Goal: Information Seeking & Learning: Find specific page/section

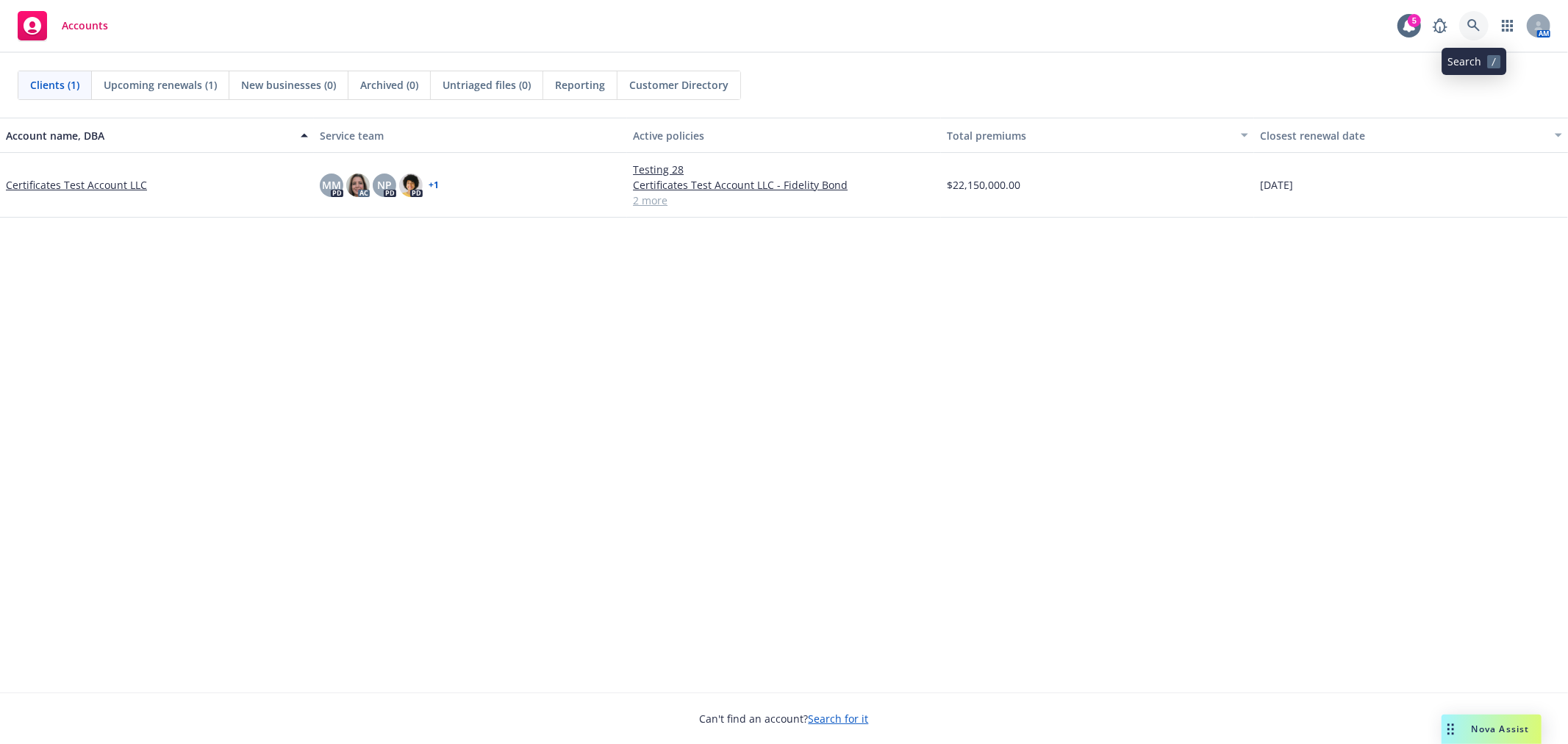
click at [1471, 26] on icon at bounding box center [1474, 26] width 13 height 13
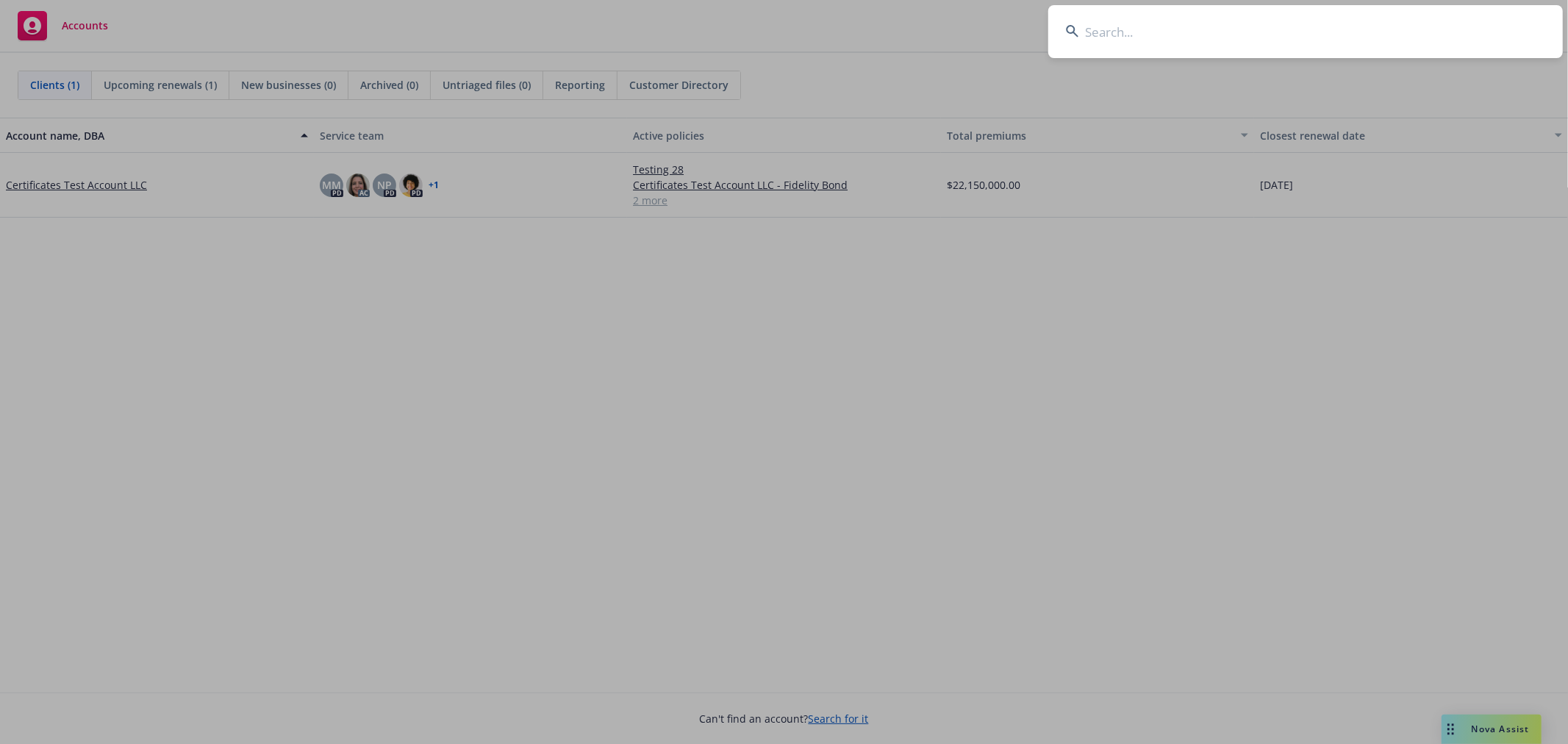
click at [1153, 36] on input at bounding box center [1305, 31] width 515 height 53
paste input "New Directions"
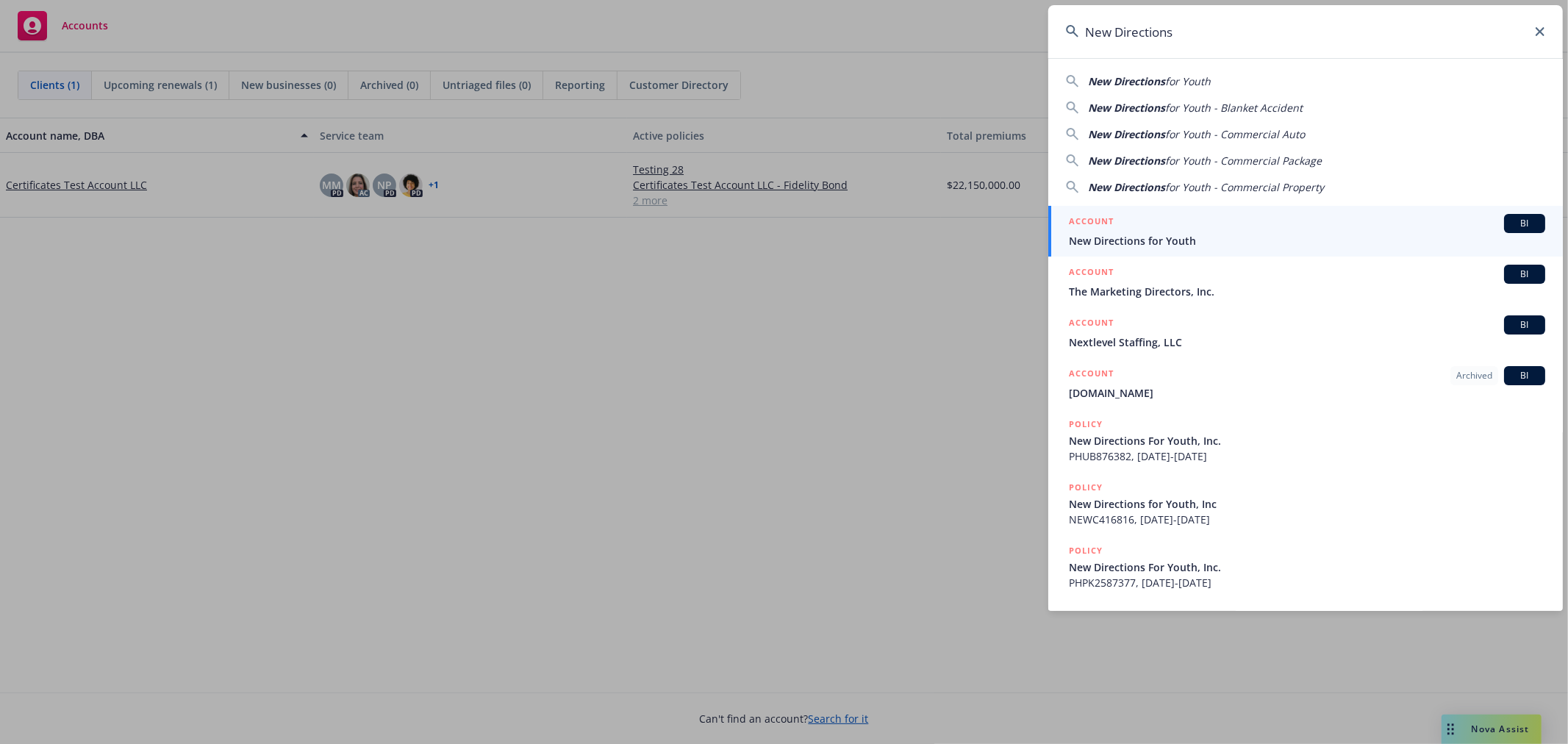
type input "New Directions"
click at [1108, 245] on span "New Directions for Youth" at bounding box center [1307, 241] width 476 height 16
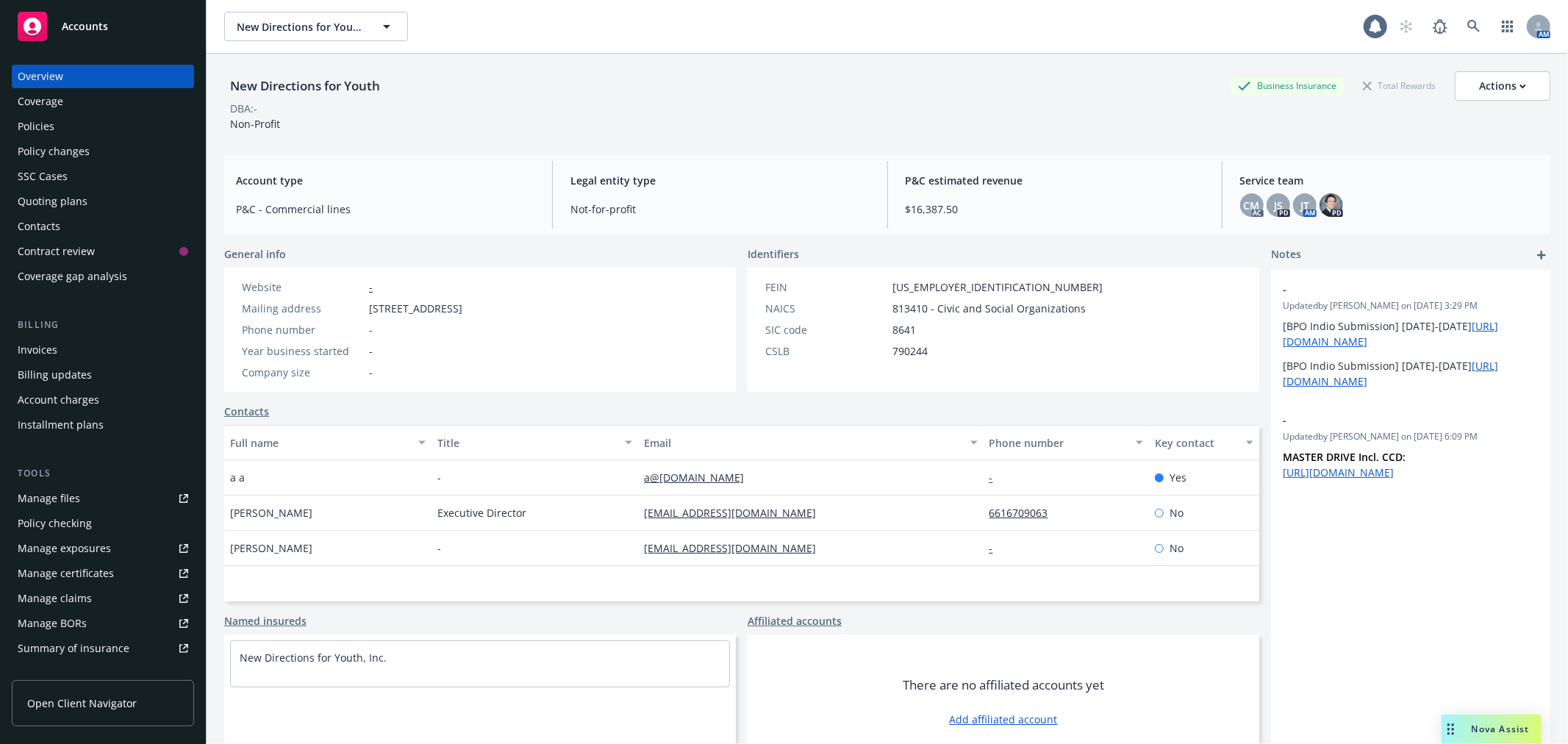
click at [37, 123] on div "Policies" at bounding box center [36, 126] width 36 height 24
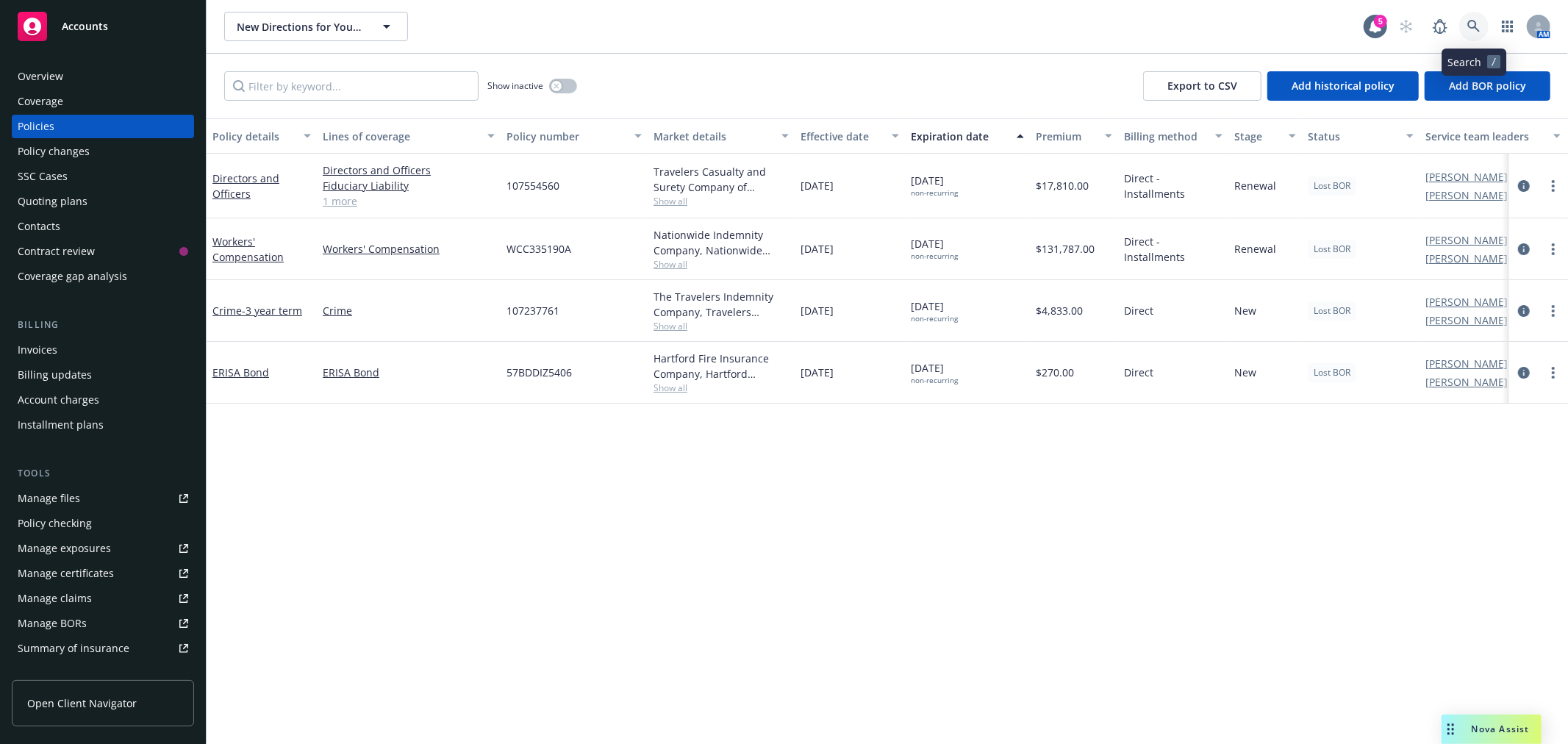
click at [1471, 28] on icon at bounding box center [1473, 26] width 13 height 13
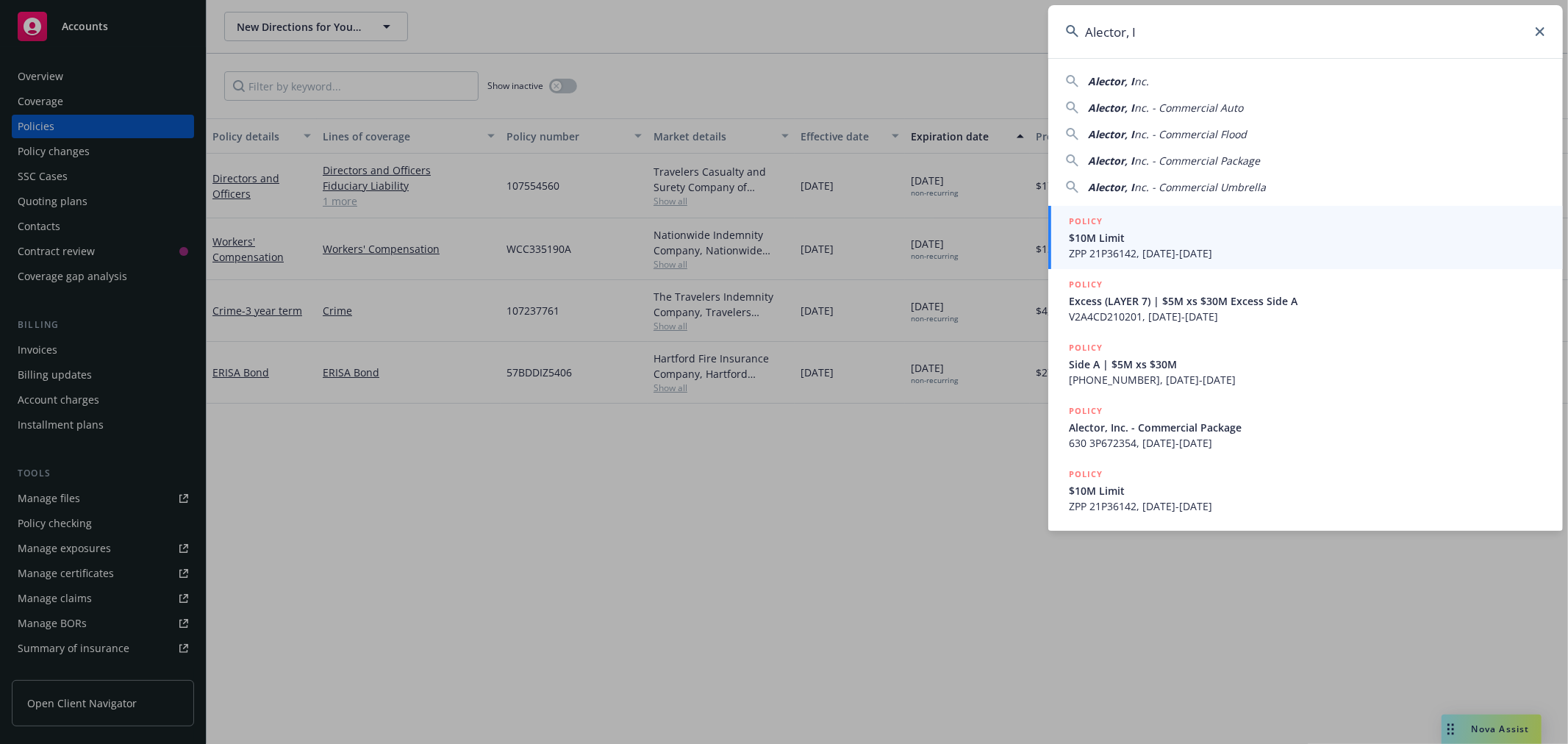
click at [1123, 77] on span "Alector, I" at bounding box center [1110, 81] width 46 height 14
type input "Alector, Inc."
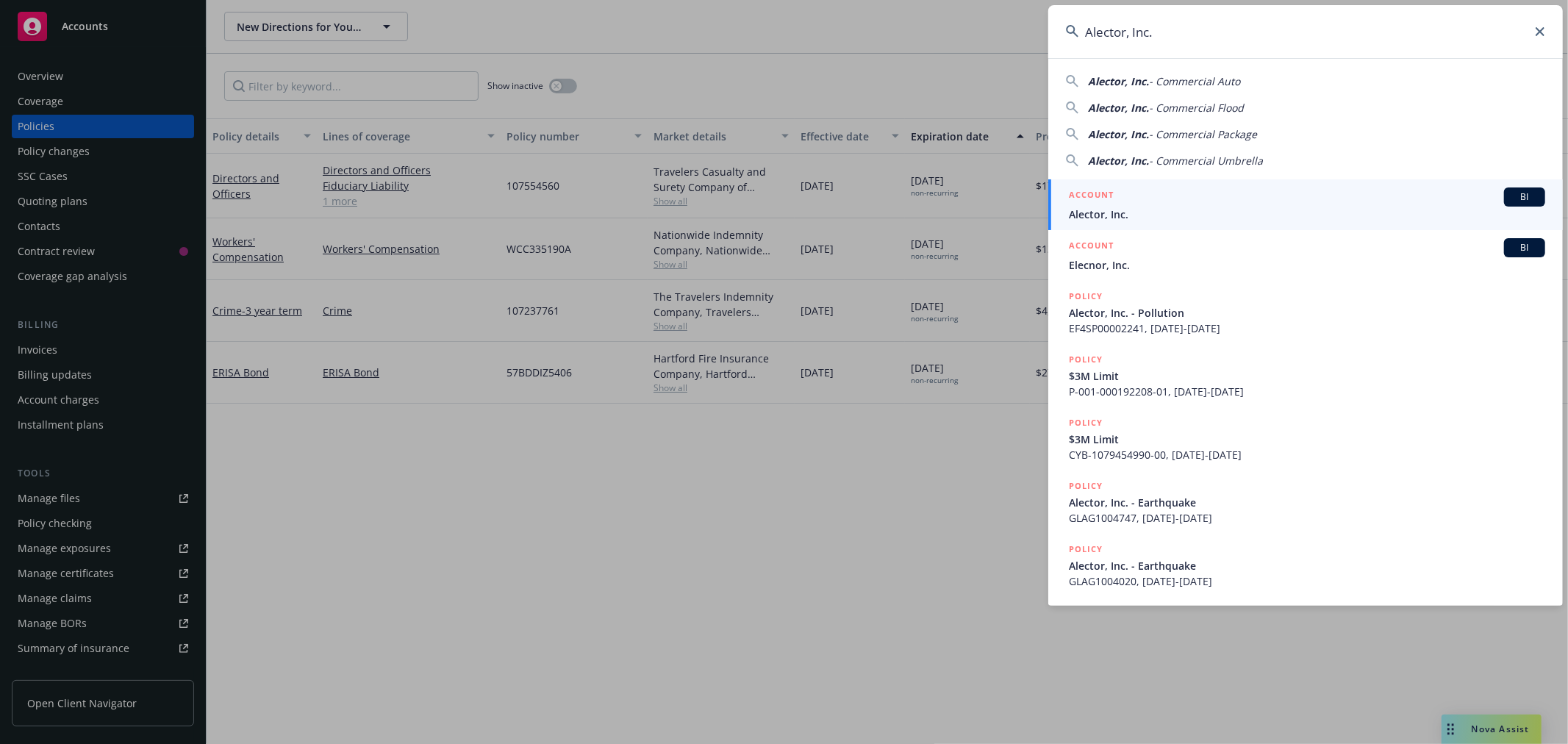
click at [1085, 210] on span "Alector, Inc." at bounding box center [1307, 214] width 476 height 16
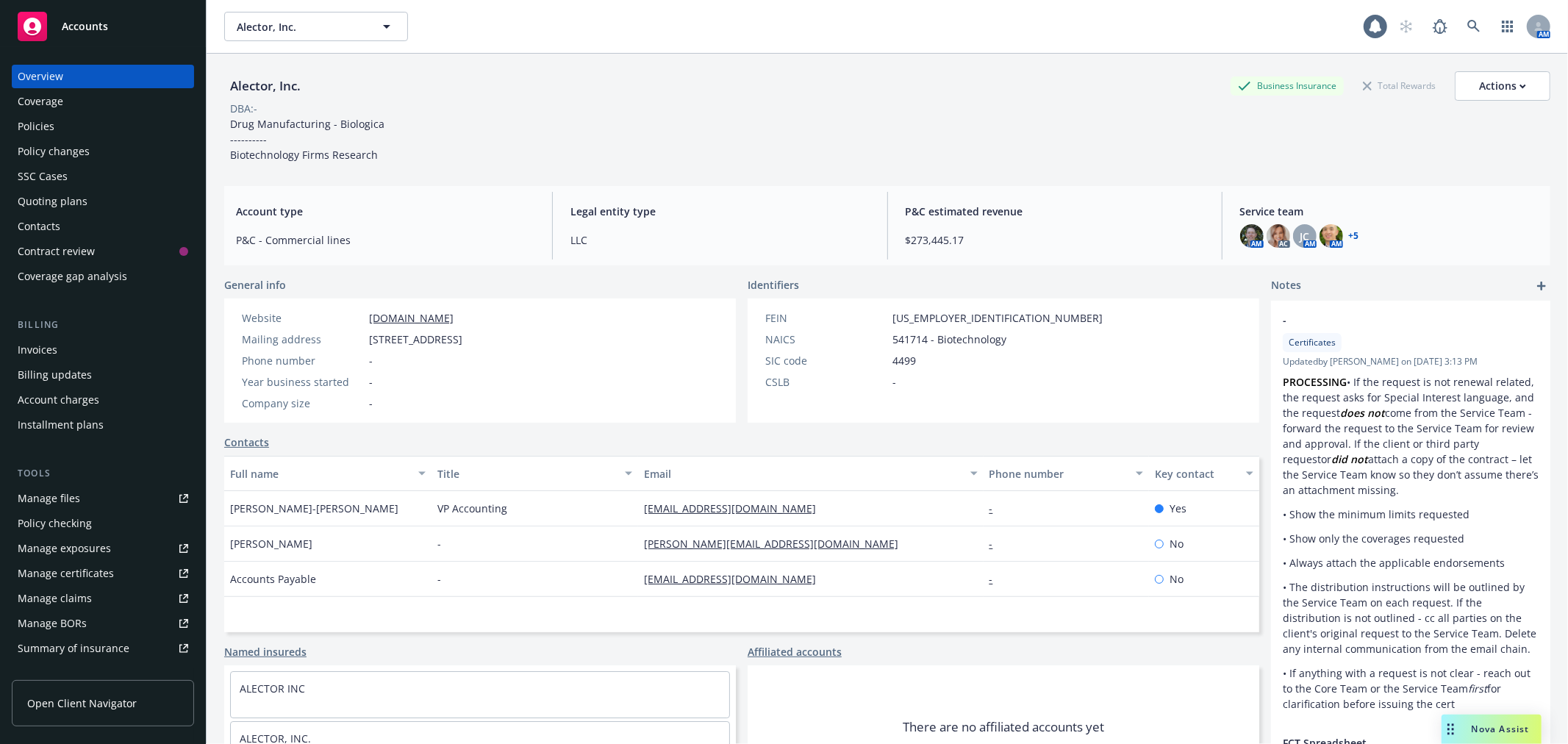
click at [39, 122] on div "Policies" at bounding box center [36, 126] width 36 height 24
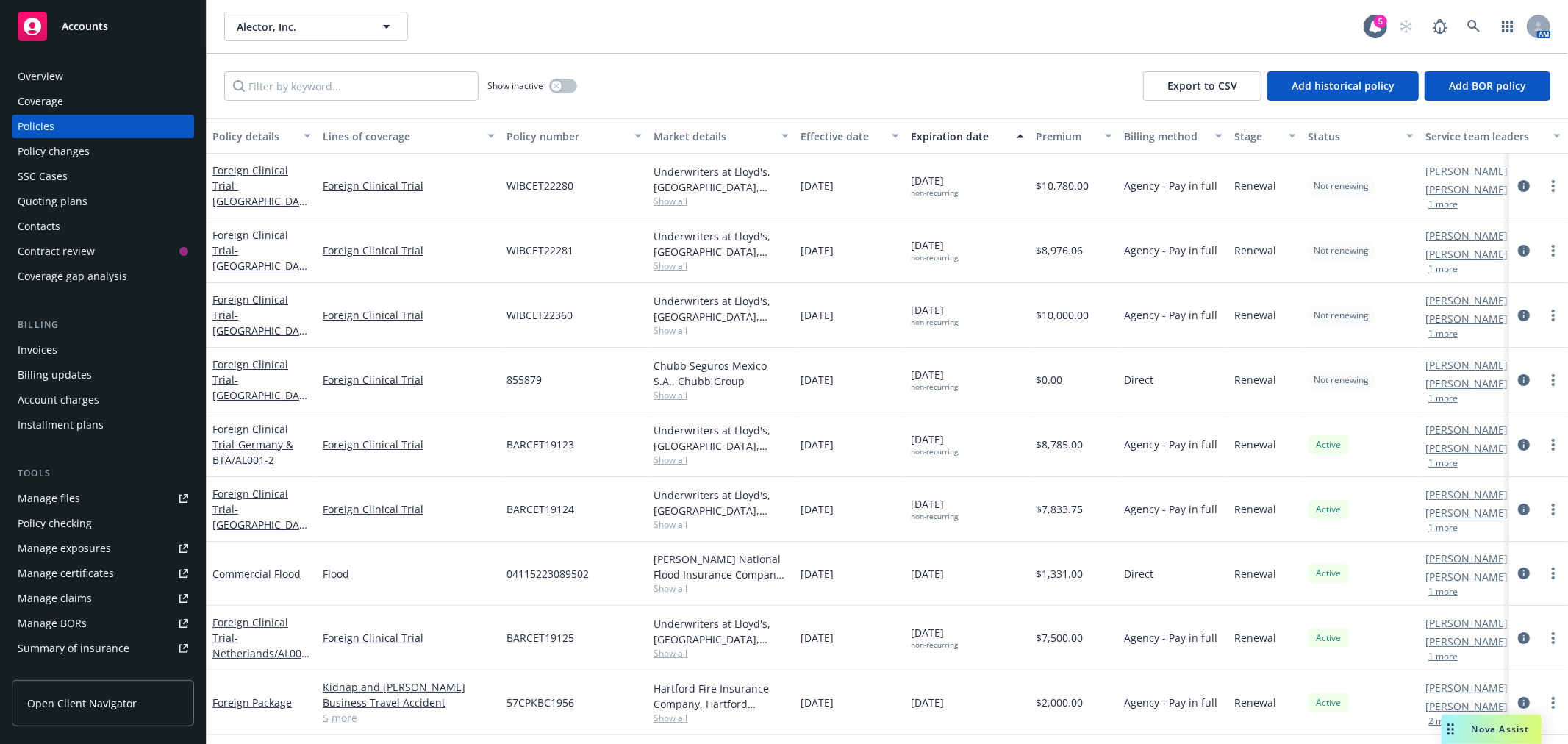
drag, startPoint x: 901, startPoint y: 230, endPoint x: 960, endPoint y: 236, distance: 59.3
click at [961, 236] on div "Foreign Clinical Trial - [GEOGRAPHIC_DATA]/AL002-LTE Foreign Clinical Trial WIB…" at bounding box center [916, 250] width 1419 height 65
copy div "09/30/202"
click at [336, 83] on input "Filter by keyword..." at bounding box center [351, 86] width 254 height 30
click at [336, 85] on input "Filter by keyword..." at bounding box center [351, 86] width 254 height 30
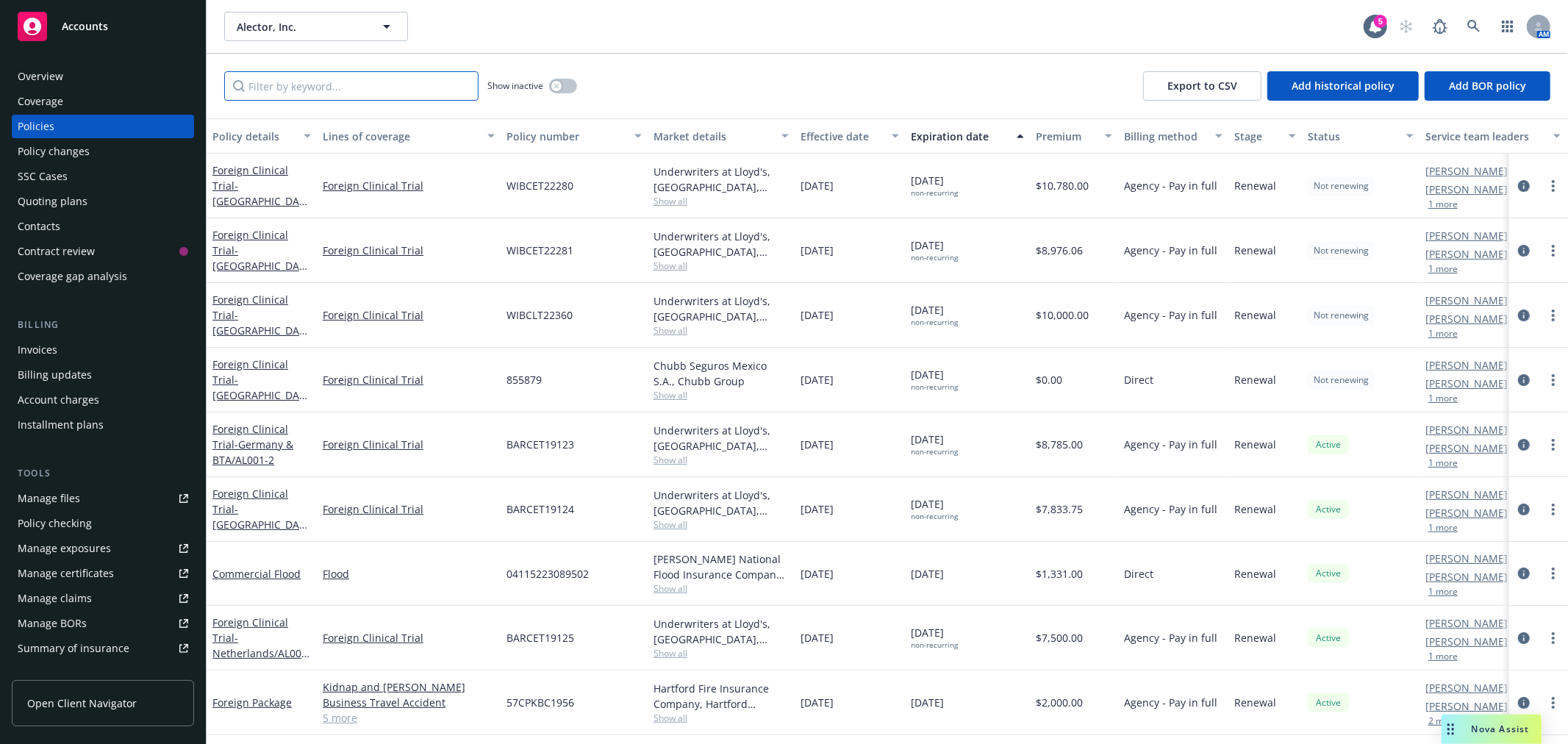
paste input "09/30/202"
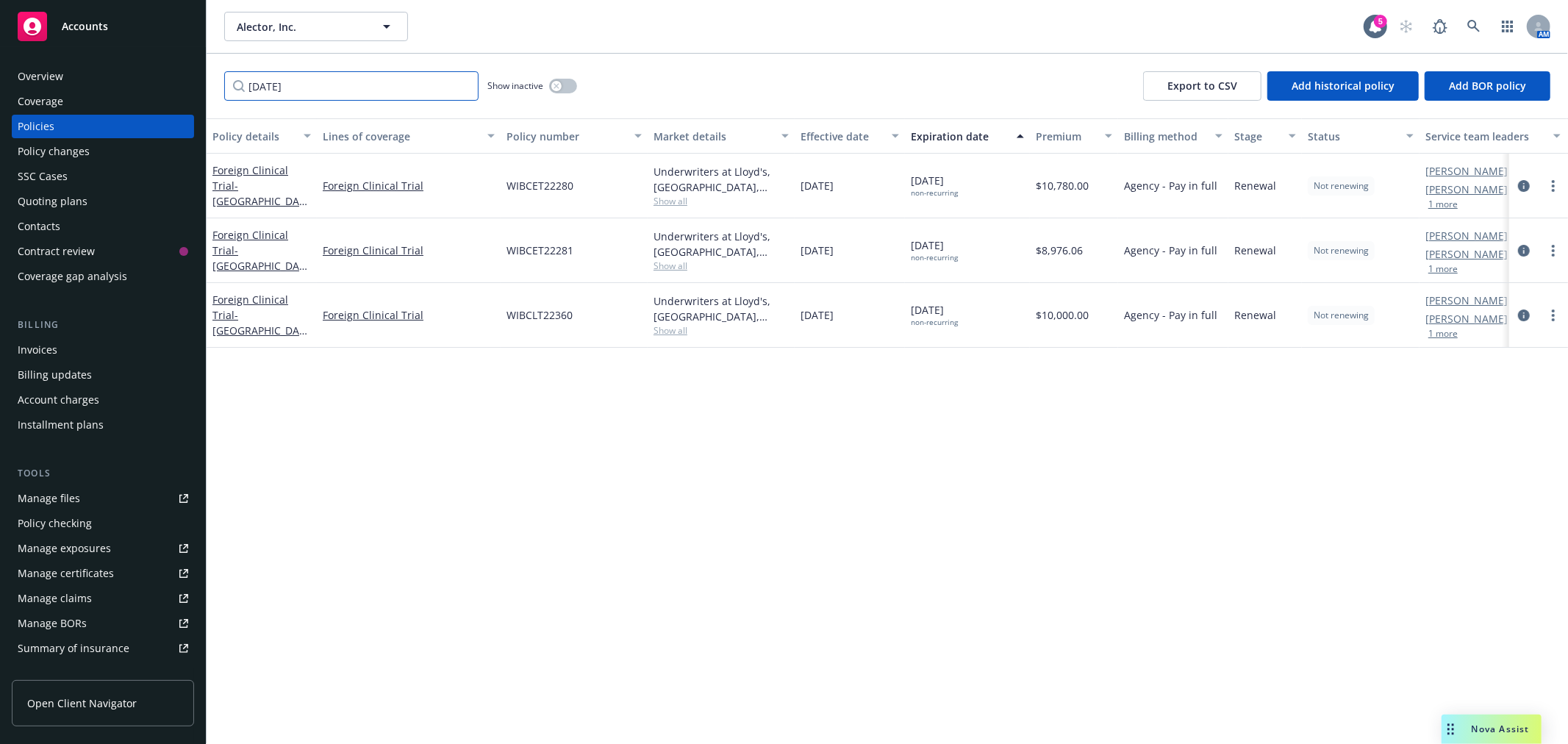
type input "[DATE]"
click at [1473, 21] on icon at bounding box center [1473, 26] width 13 height 13
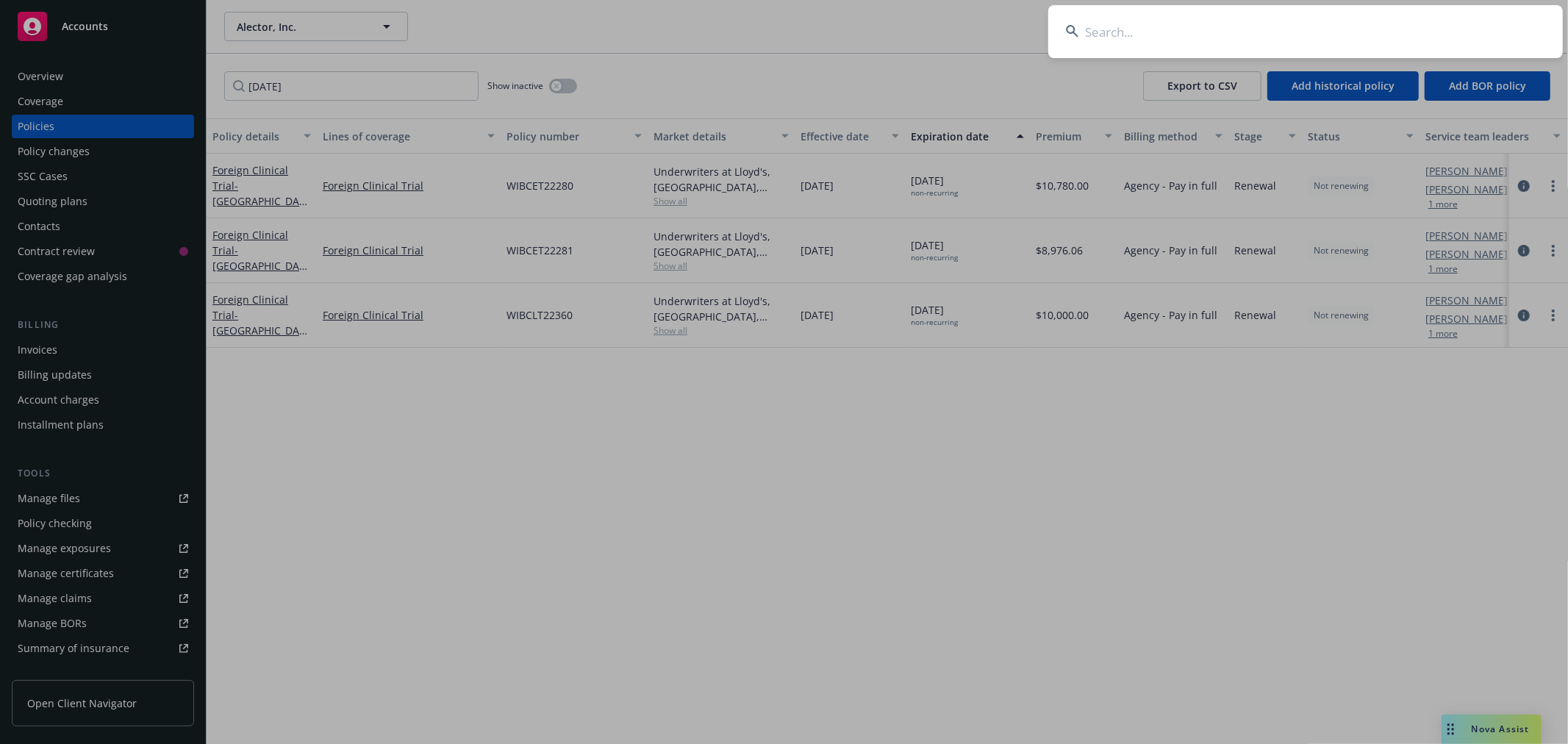
click at [1329, 17] on input at bounding box center [1305, 31] width 515 height 53
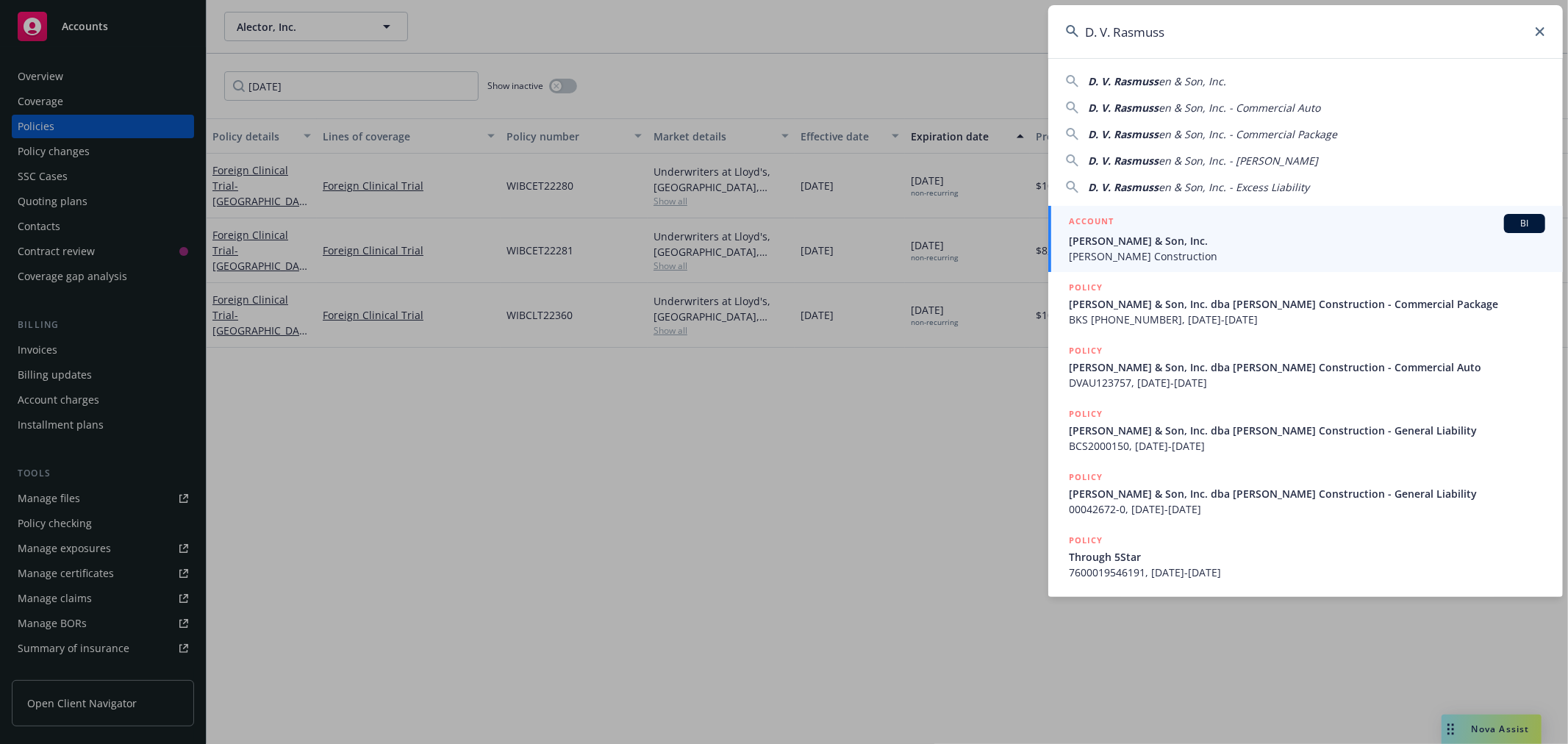
type input "D. V. Rasmuss"
click at [1145, 244] on span "[PERSON_NAME] & Son, Inc." at bounding box center [1307, 241] width 476 height 16
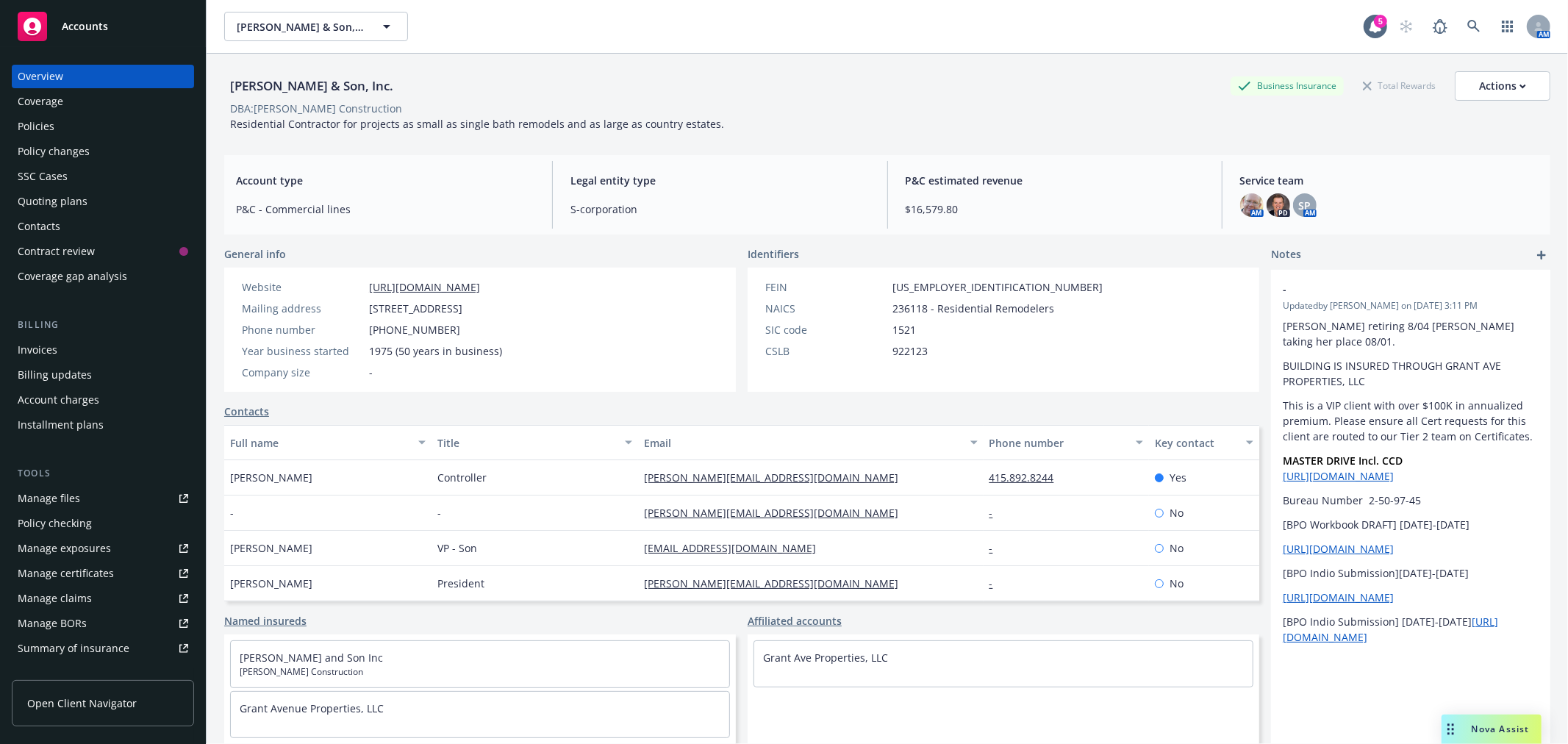
click at [52, 127] on div "Policies" at bounding box center [36, 126] width 36 height 24
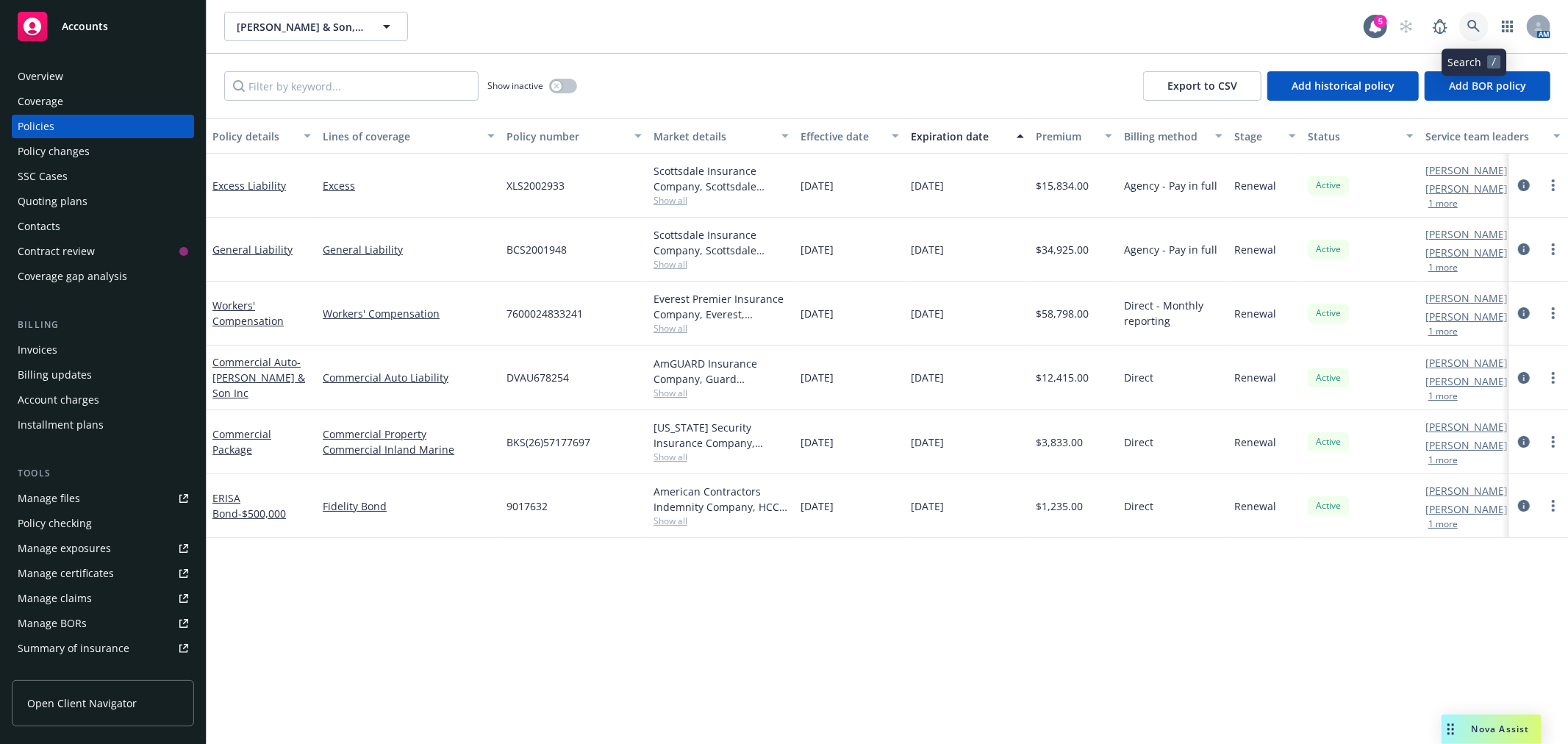
click at [1471, 23] on icon at bounding box center [1474, 27] width 13 height 13
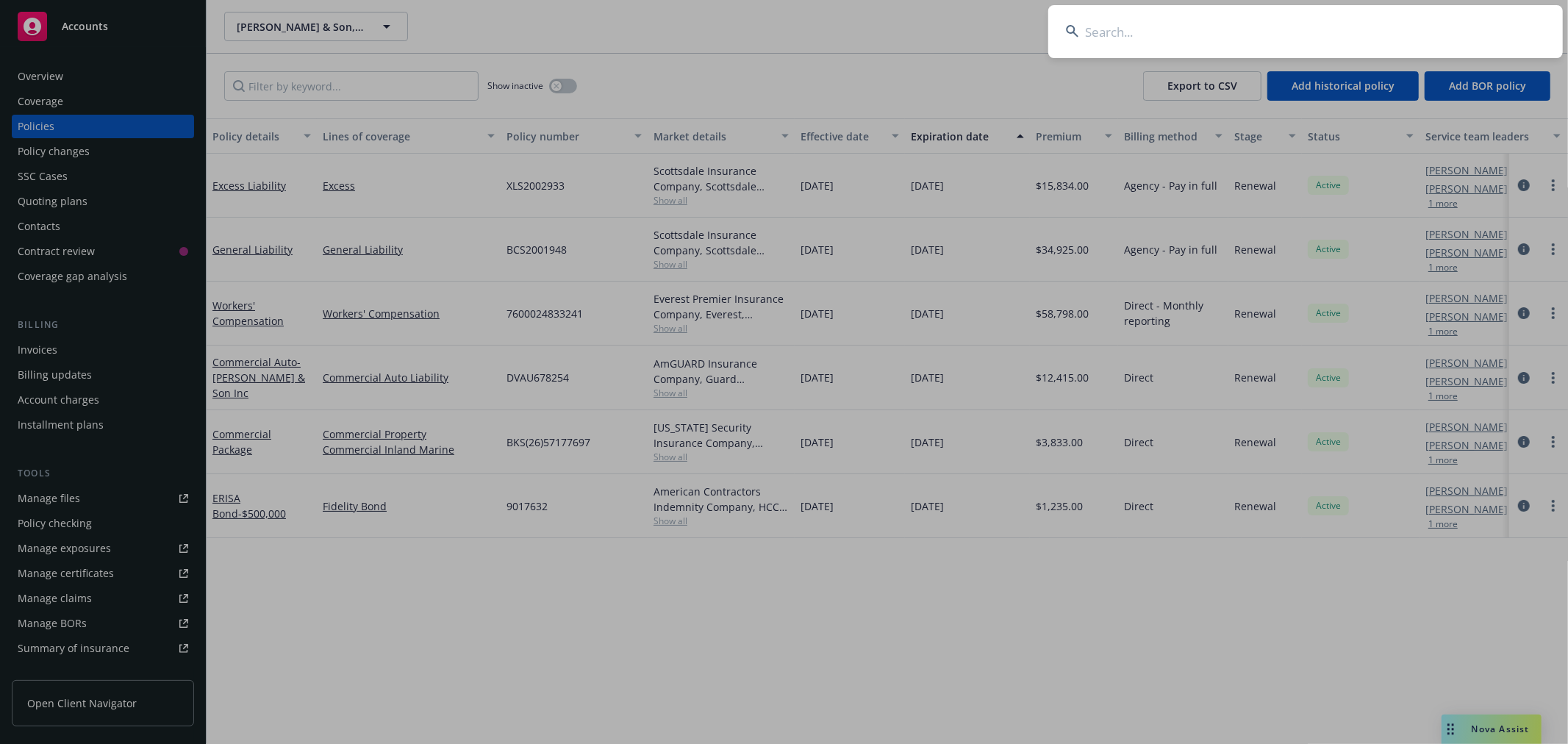
click at [1324, 28] on input at bounding box center [1305, 31] width 515 height 53
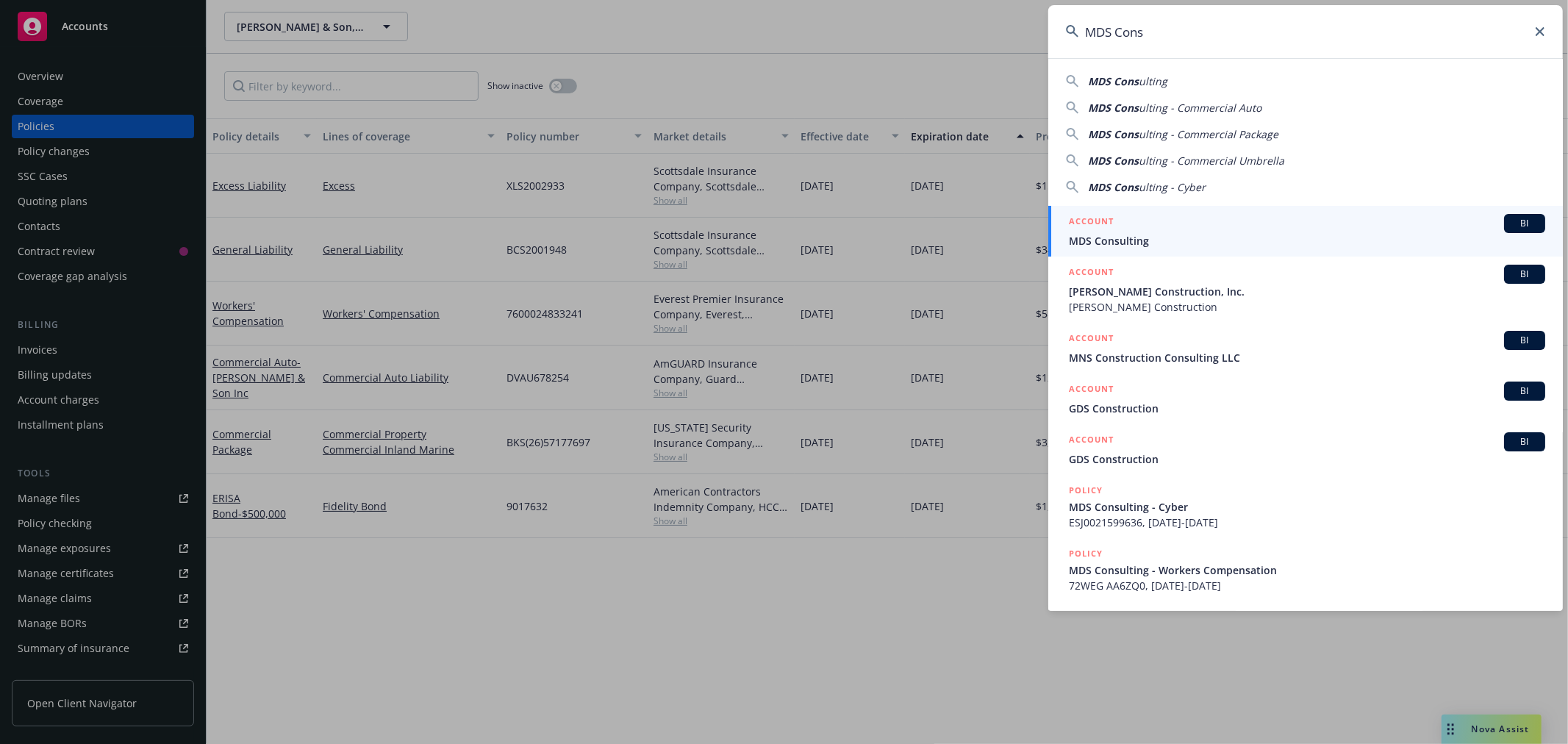
type input "MDS Cons"
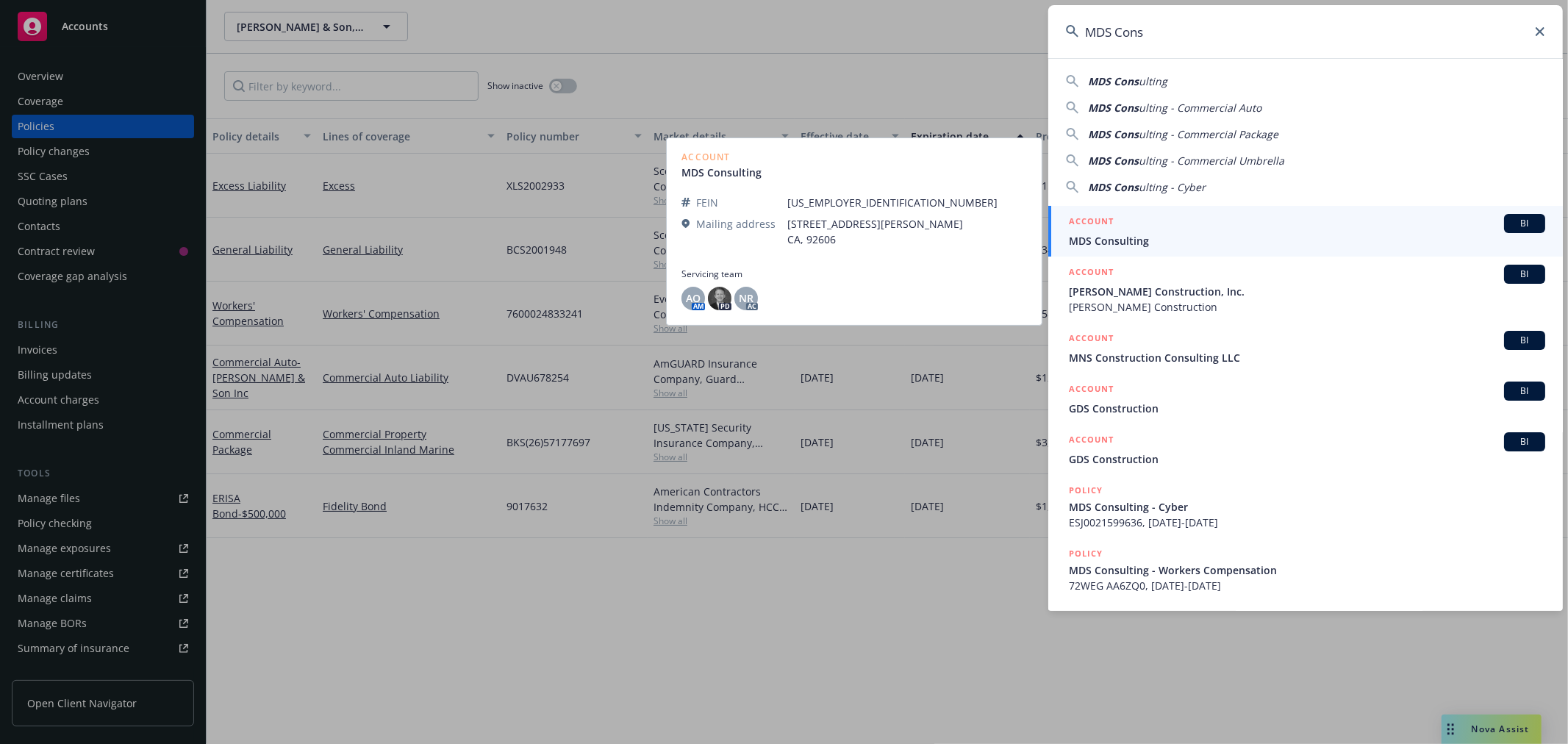
click at [1087, 230] on h5 "ACCOUNT" at bounding box center [1091, 223] width 45 height 18
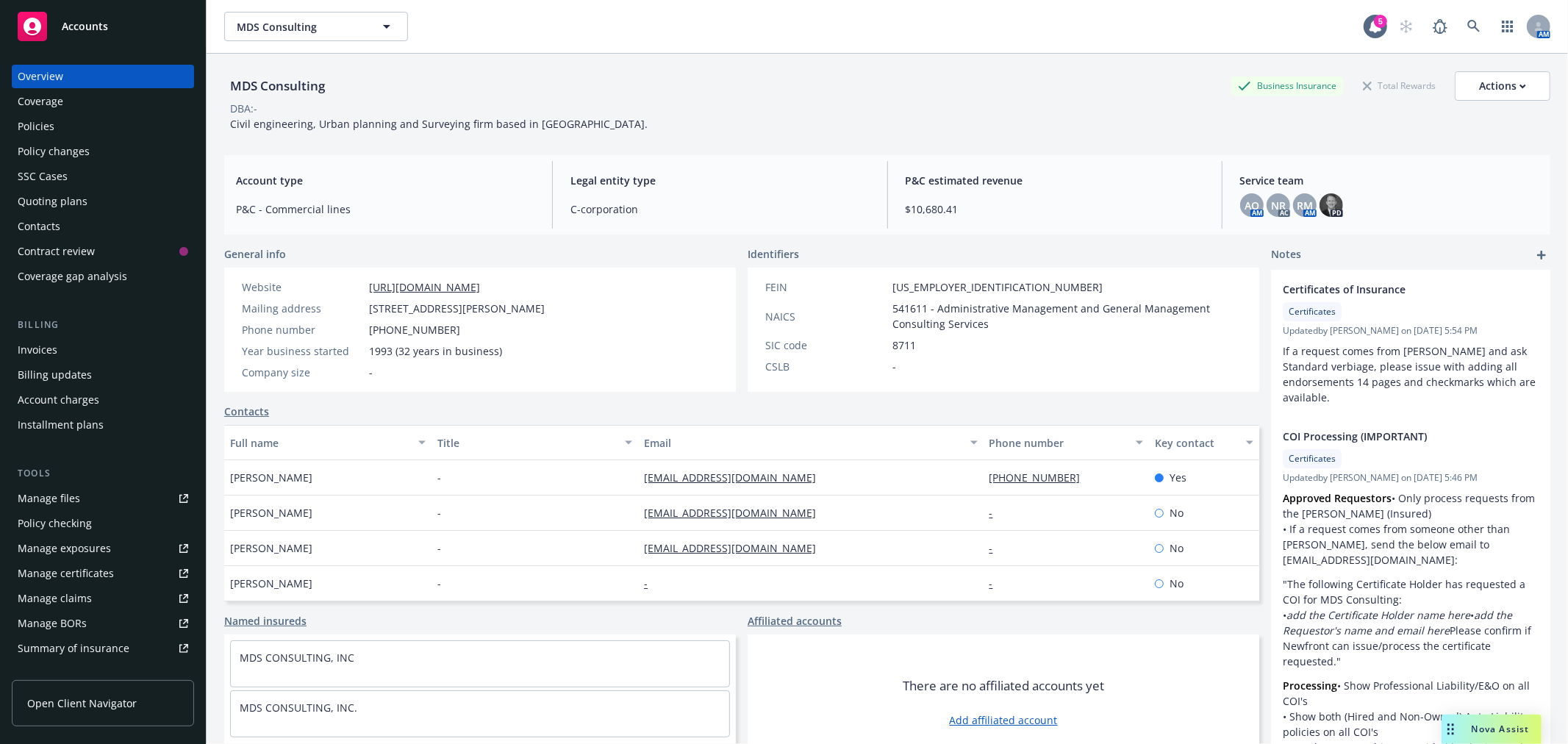
click at [45, 120] on div "Policies" at bounding box center [36, 126] width 36 height 24
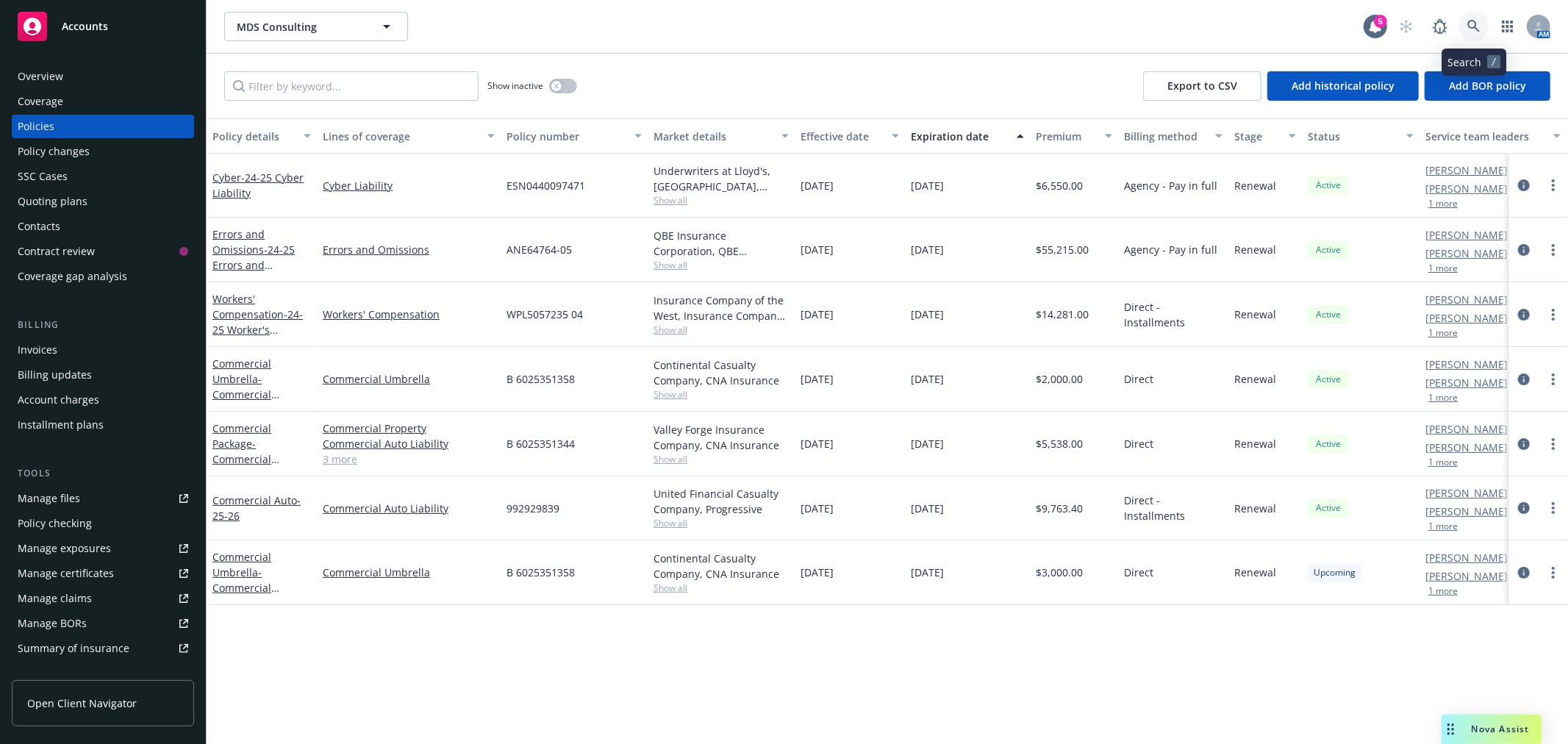
click at [1473, 24] on icon at bounding box center [1474, 27] width 13 height 13
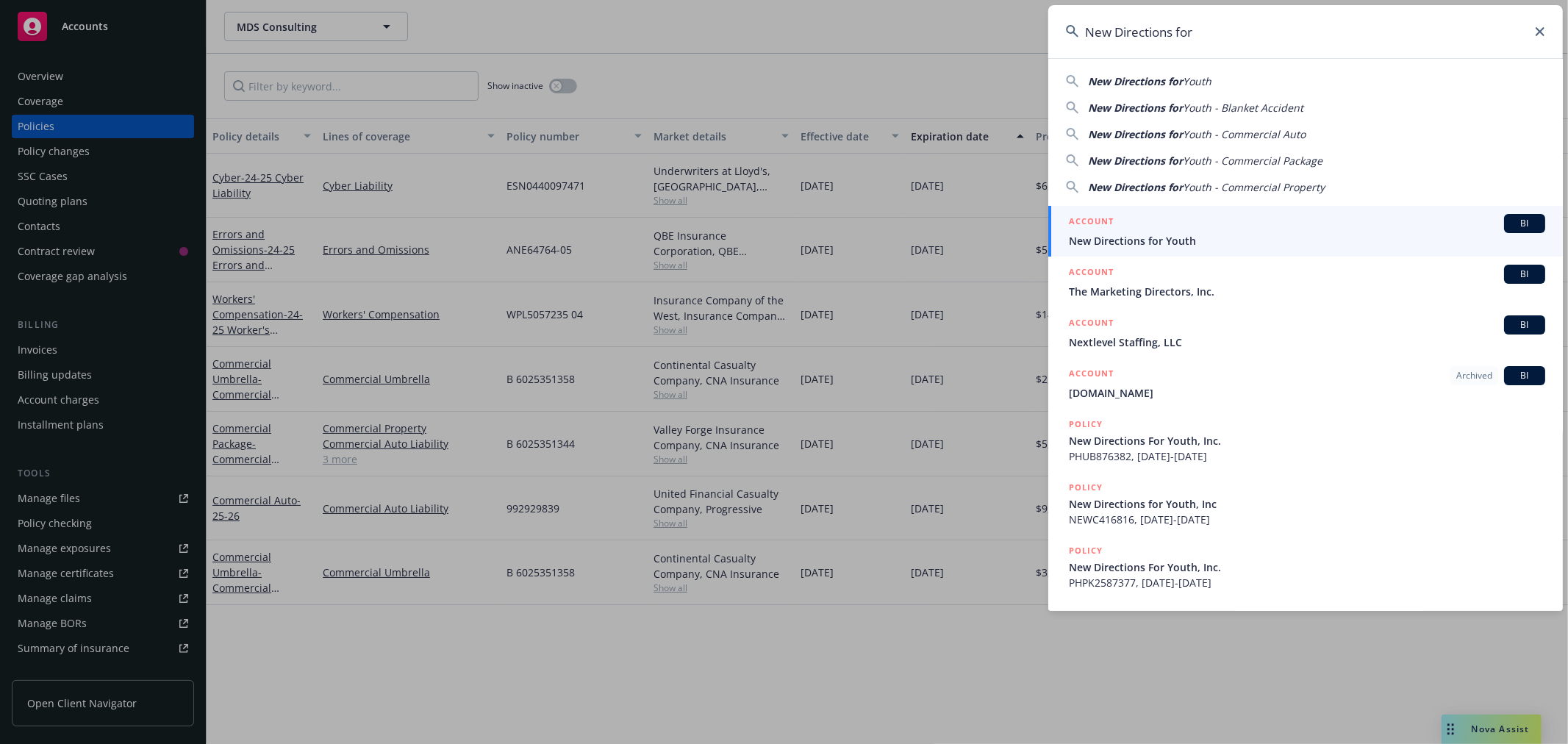
type input "New Directions for"
click at [1145, 240] on span "New Directions for Youth" at bounding box center [1307, 241] width 476 height 16
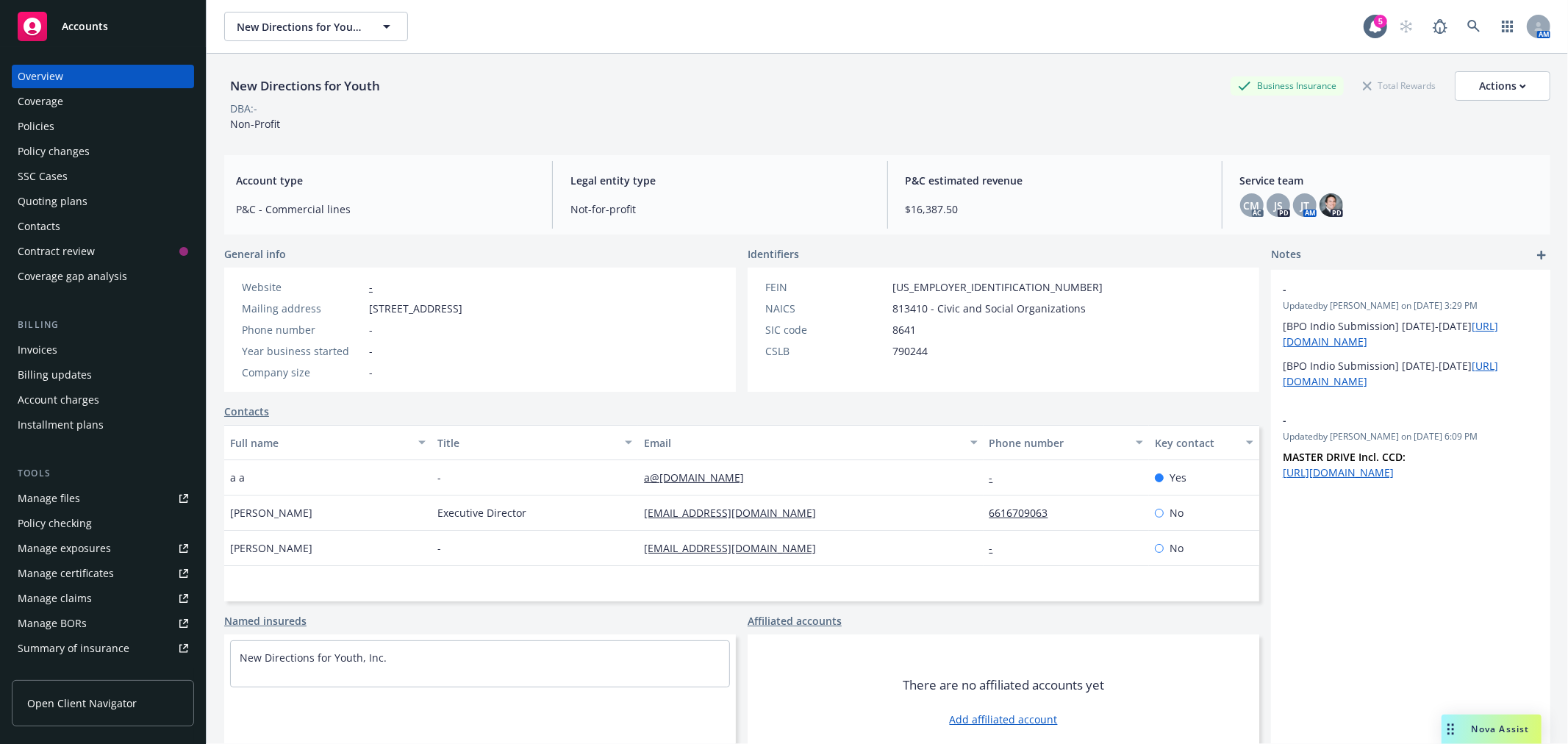
click at [47, 125] on div "Policies" at bounding box center [36, 126] width 36 height 24
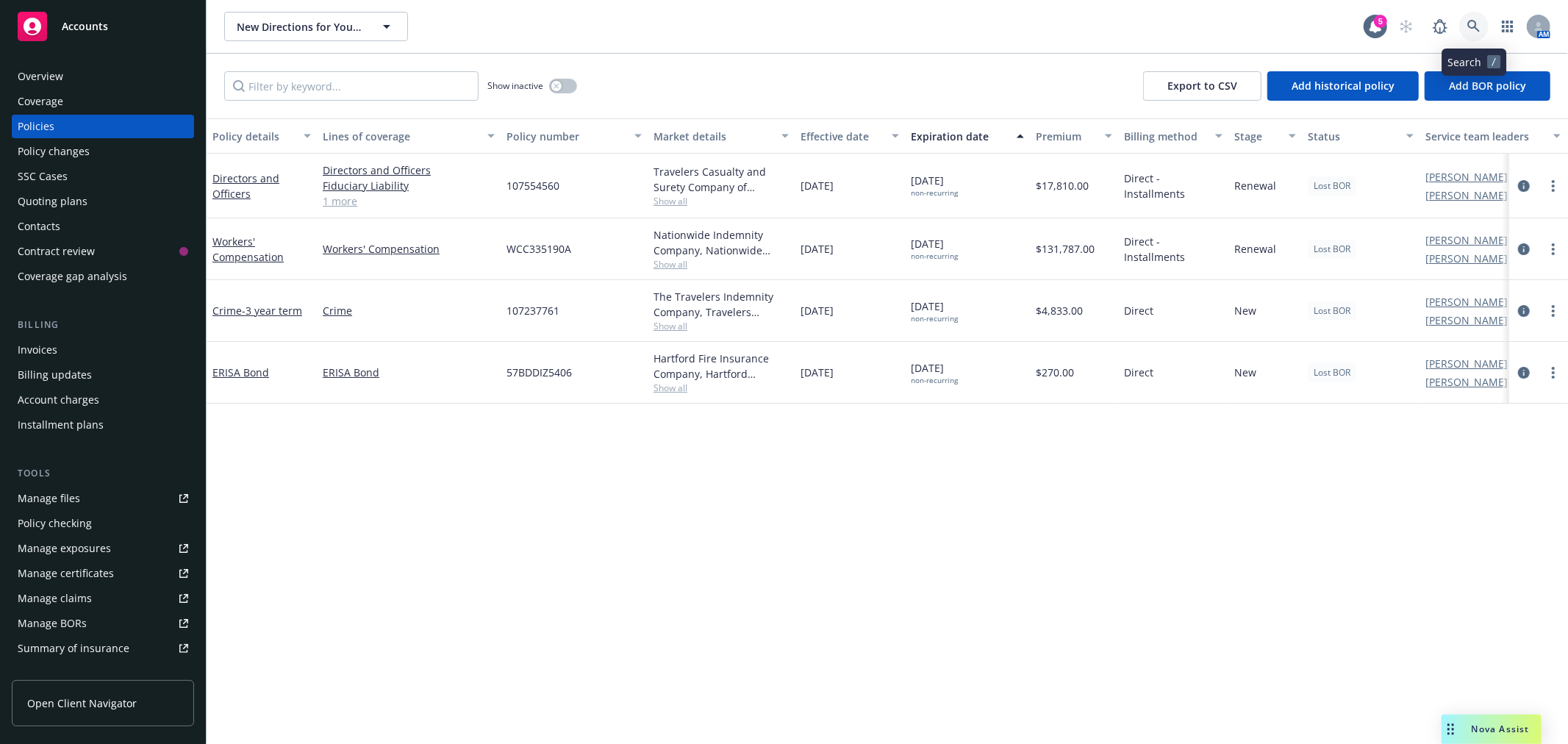
click at [1470, 27] on icon at bounding box center [1473, 26] width 13 height 13
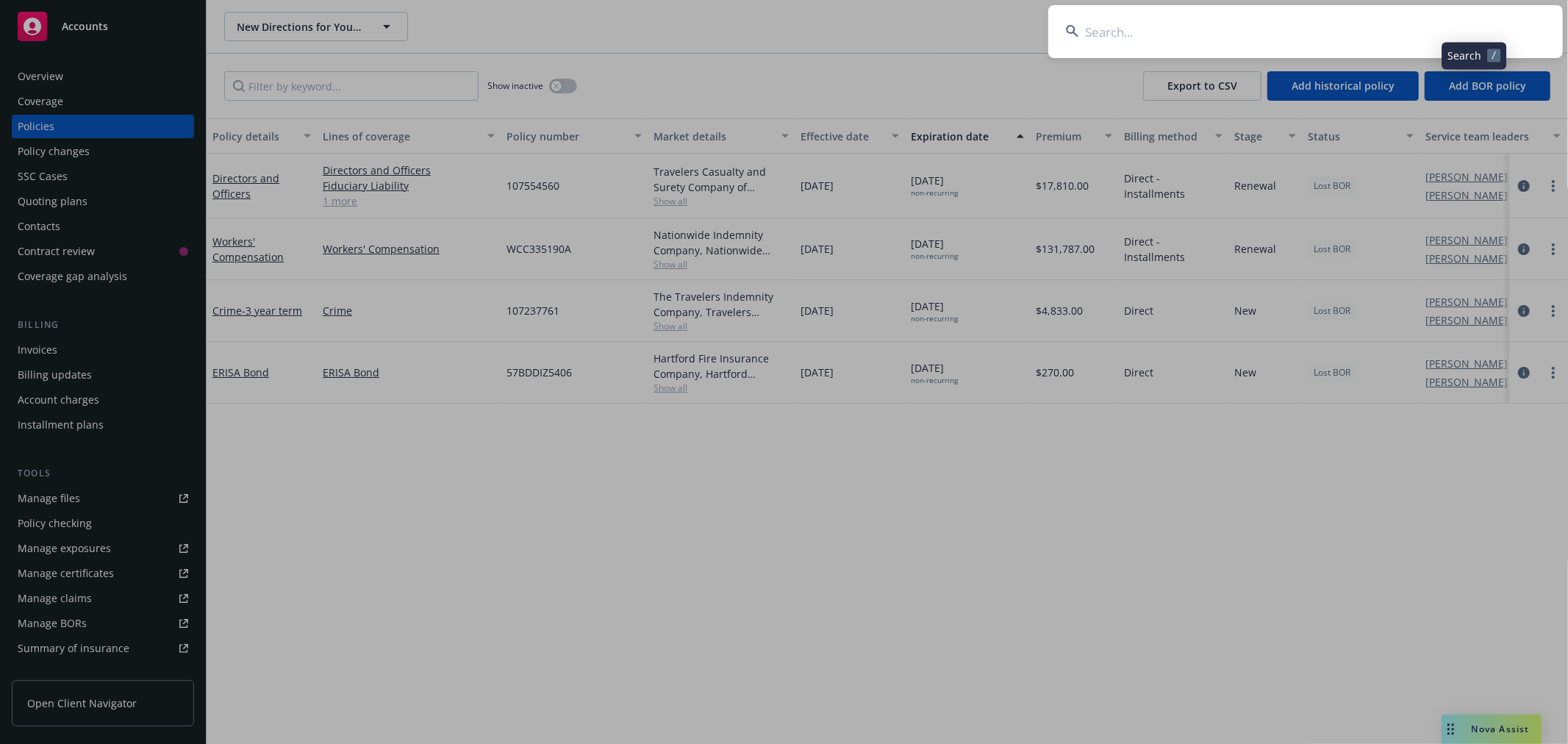
click at [1229, 49] on input at bounding box center [1305, 31] width 515 height 53
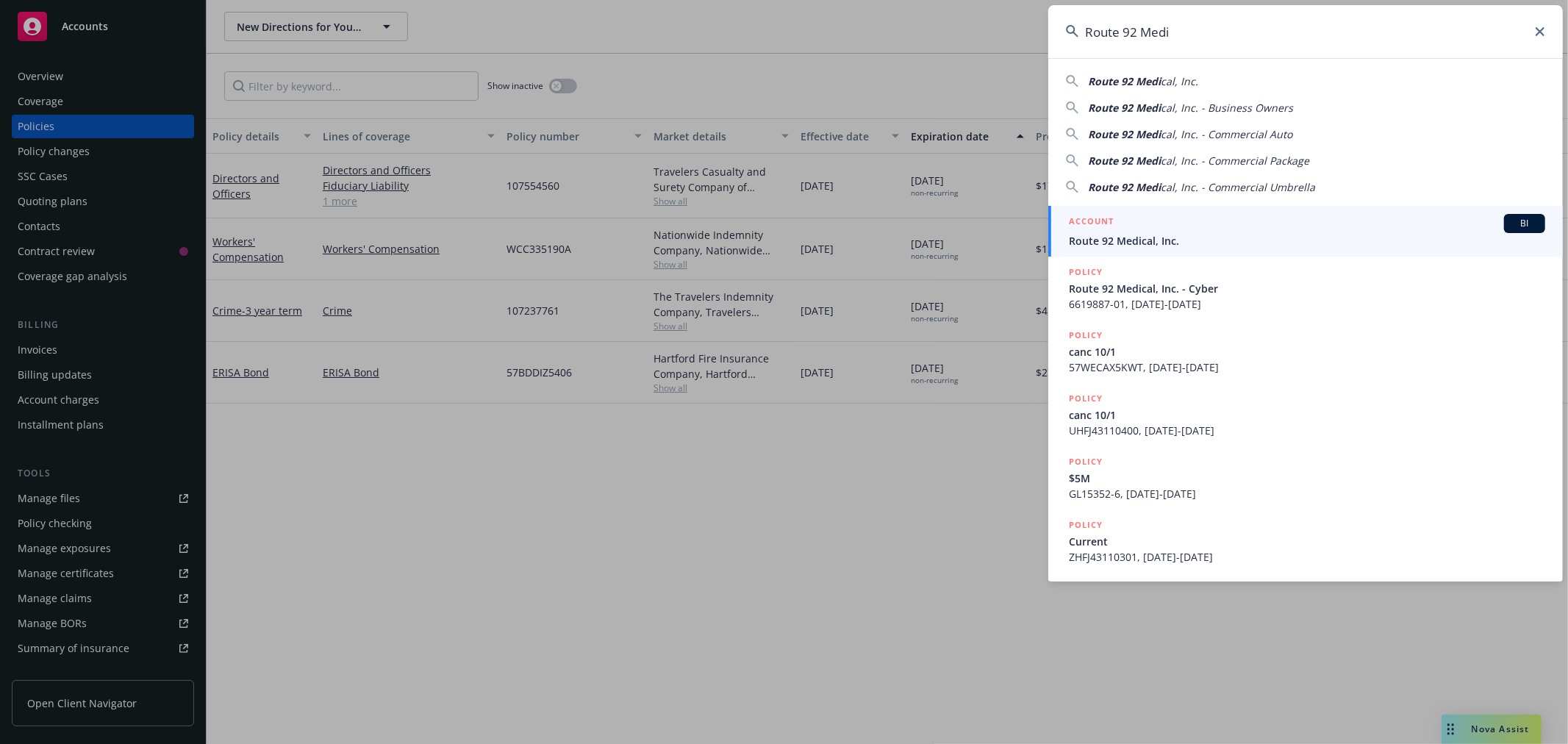
type input "Route 92 Medi"
click at [1145, 229] on div "ACCOUNT BI" at bounding box center [1307, 224] width 476 height 19
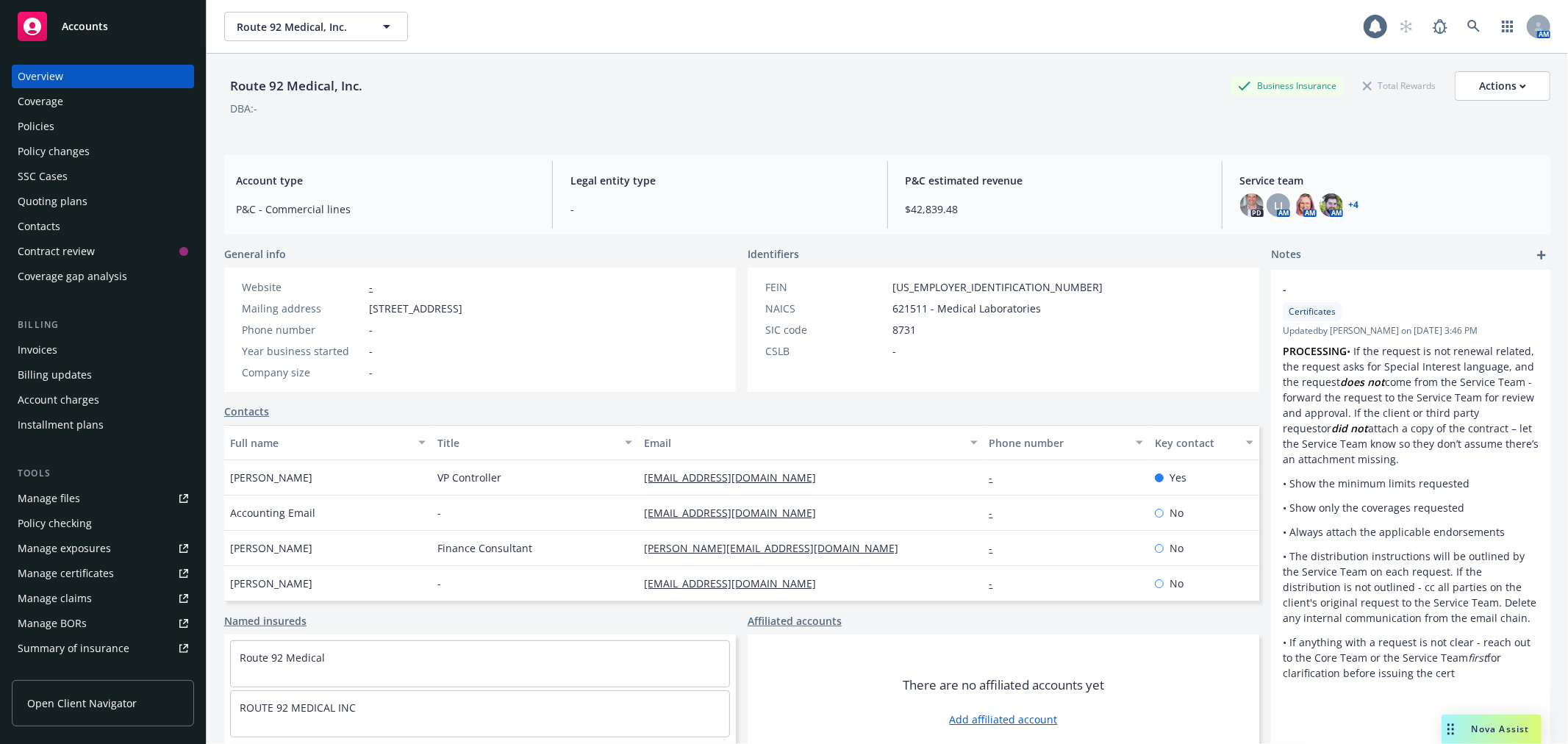
click at [57, 123] on div "Policies" at bounding box center [103, 126] width 171 height 24
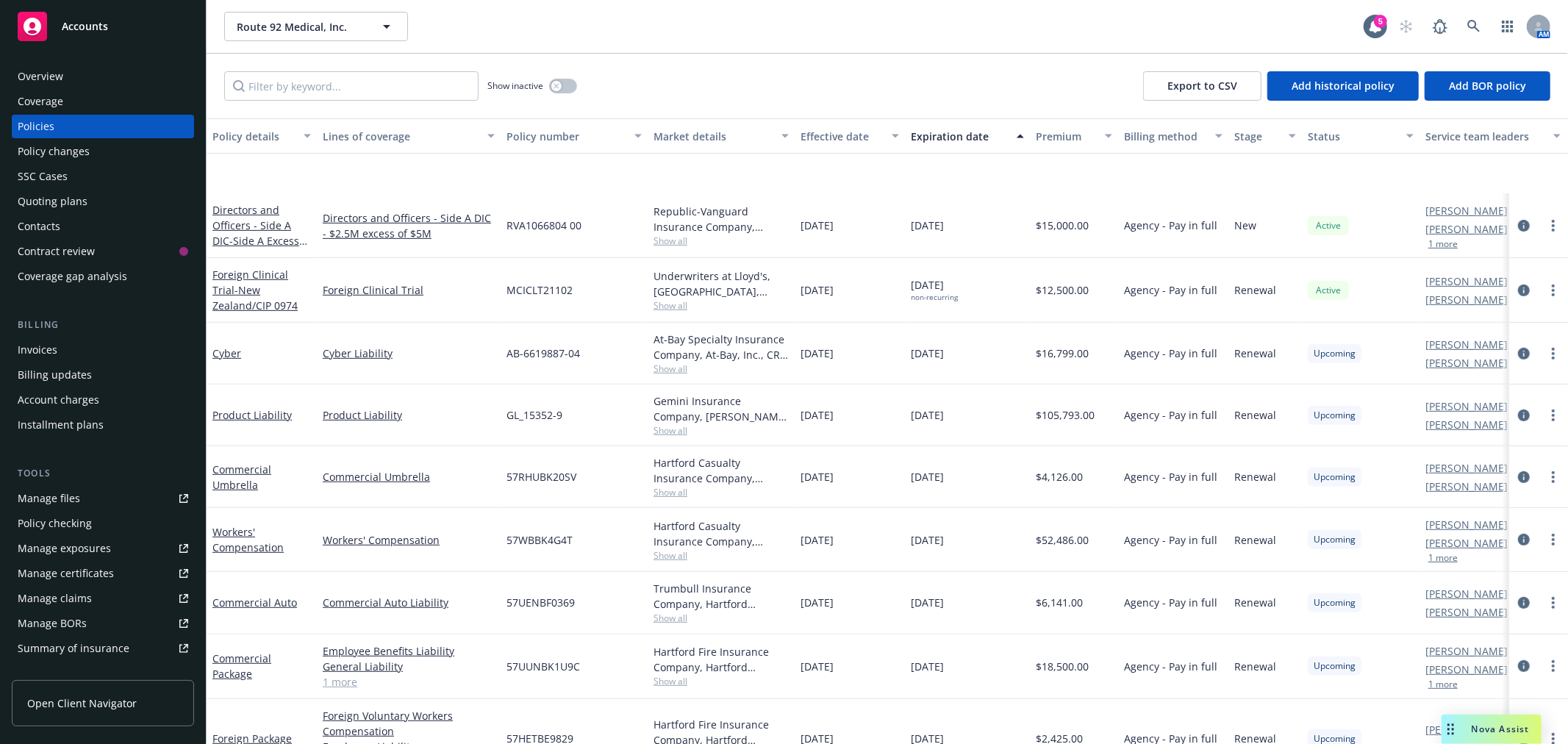
scroll to position [599, 0]
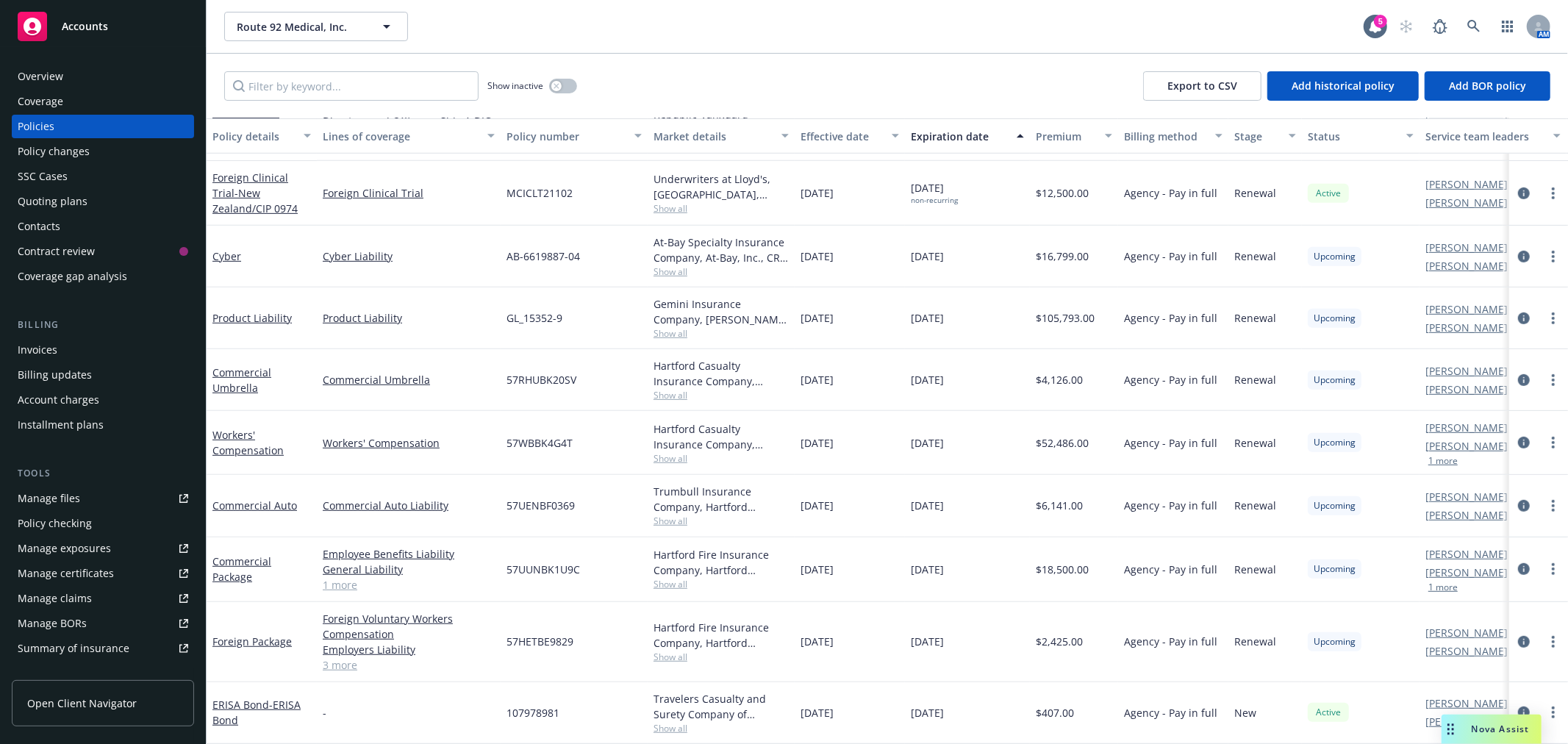
click at [97, 563] on div "Manage certificates" at bounding box center [66, 574] width 97 height 24
drag, startPoint x: 975, startPoint y: 368, endPoint x: 906, endPoint y: 365, distance: 69.1
click at [906, 365] on div "[DATE]" at bounding box center [967, 380] width 125 height 62
copy span "[DATE]"
click at [351, 90] on input "Filter by keyword..." at bounding box center [351, 86] width 254 height 30
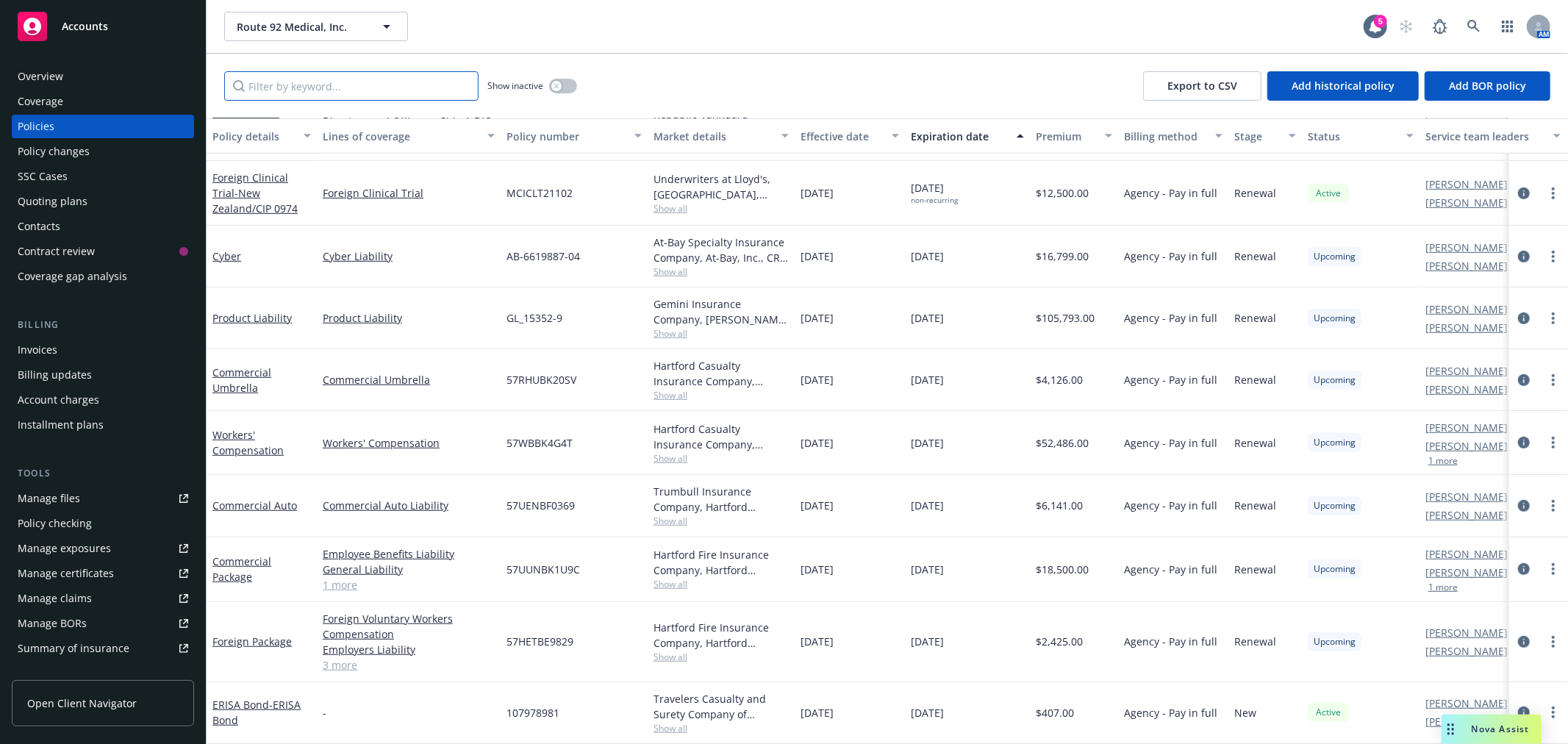
paste input "[DATE]"
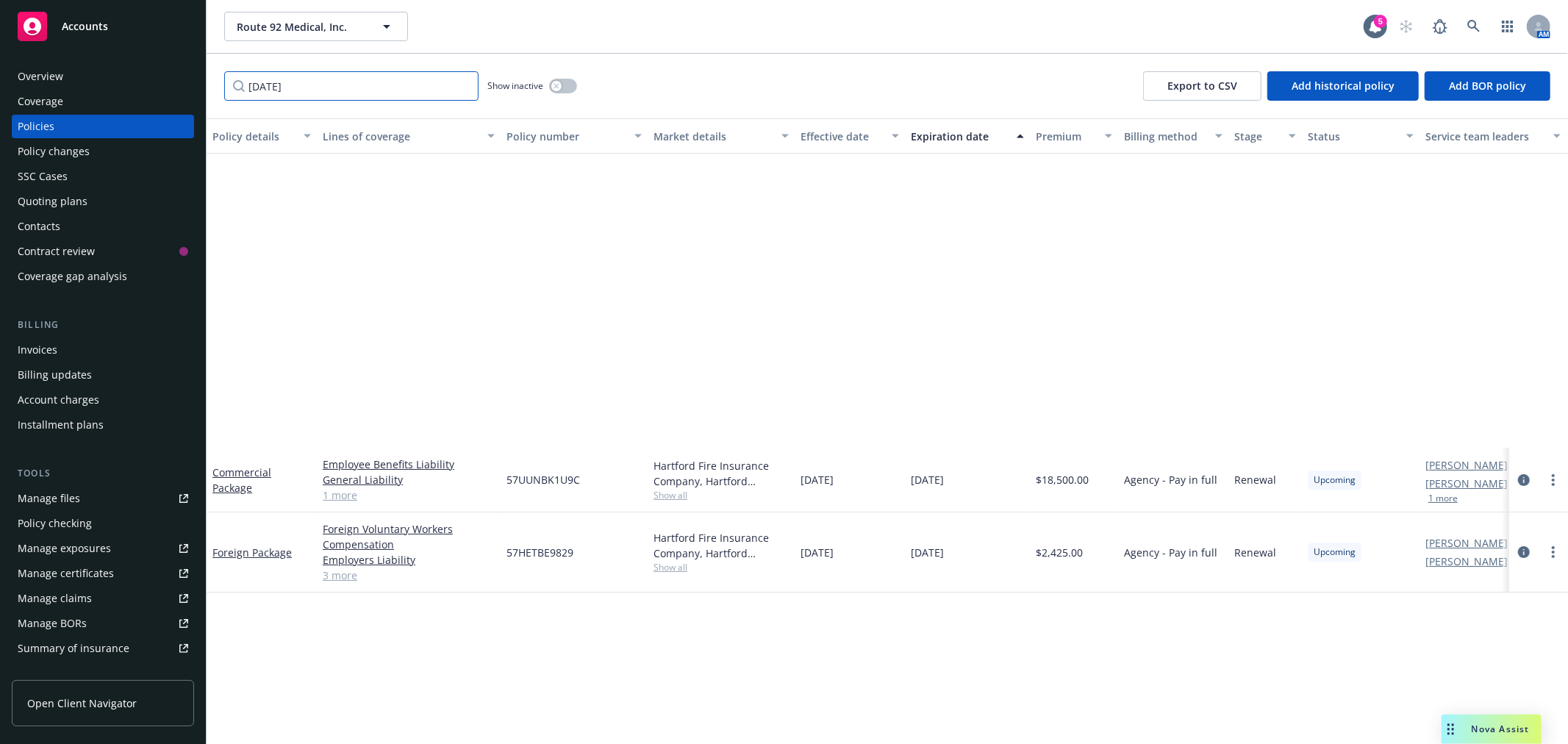
scroll to position [0, 0]
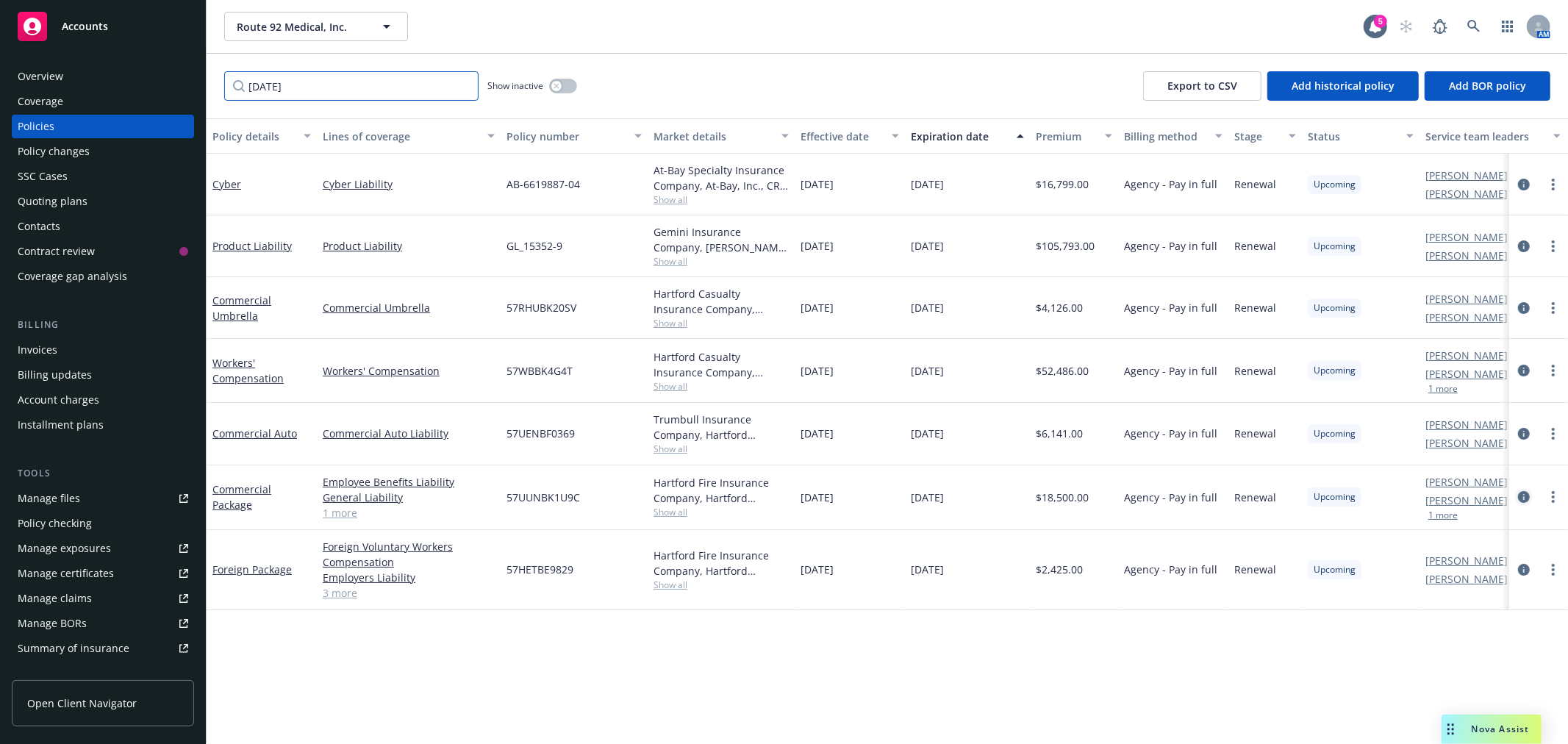
type input "[DATE]"
click at [1523, 496] on icon "circleInformation" at bounding box center [1523, 497] width 12 height 12
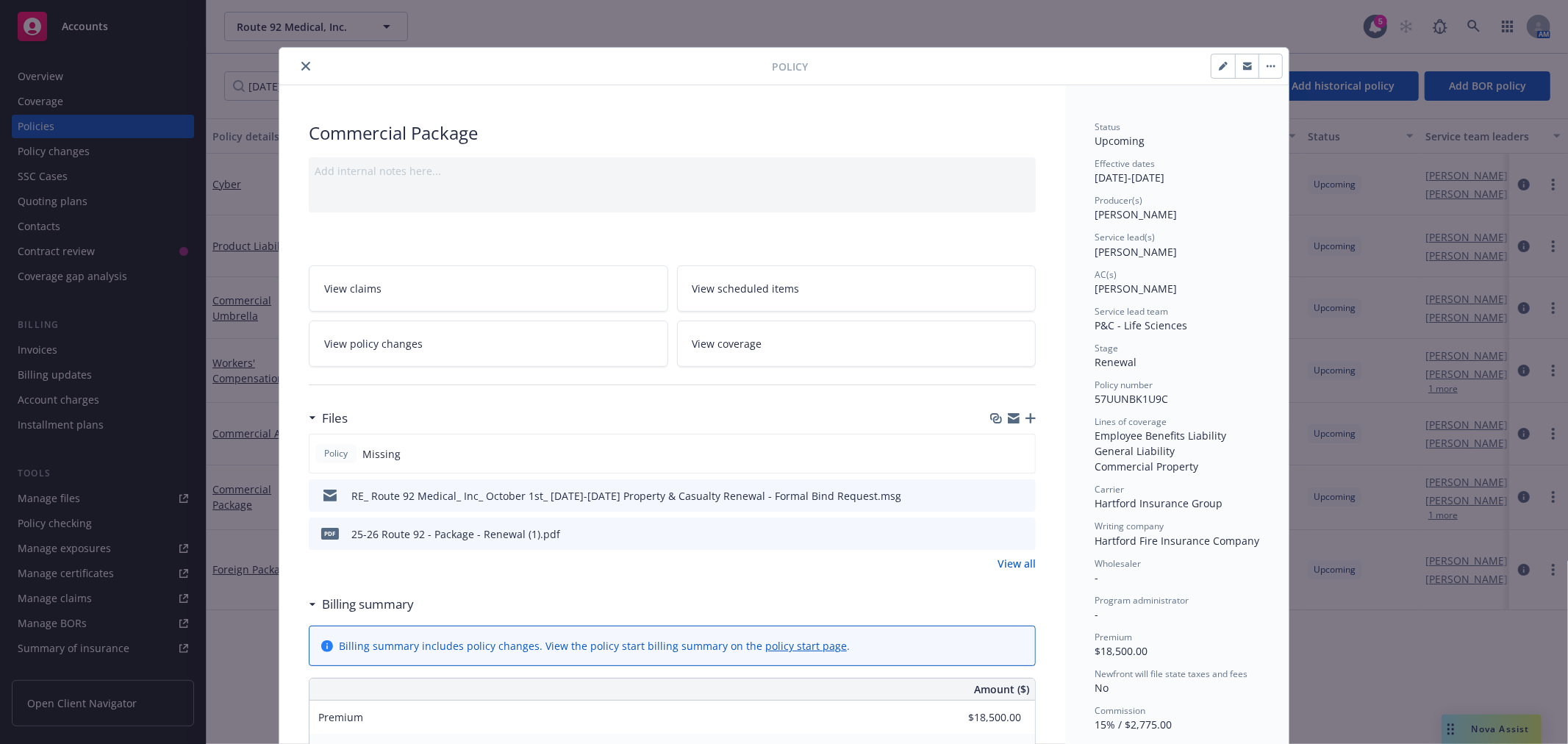
click at [302, 66] on icon "close" at bounding box center [306, 66] width 9 height 9
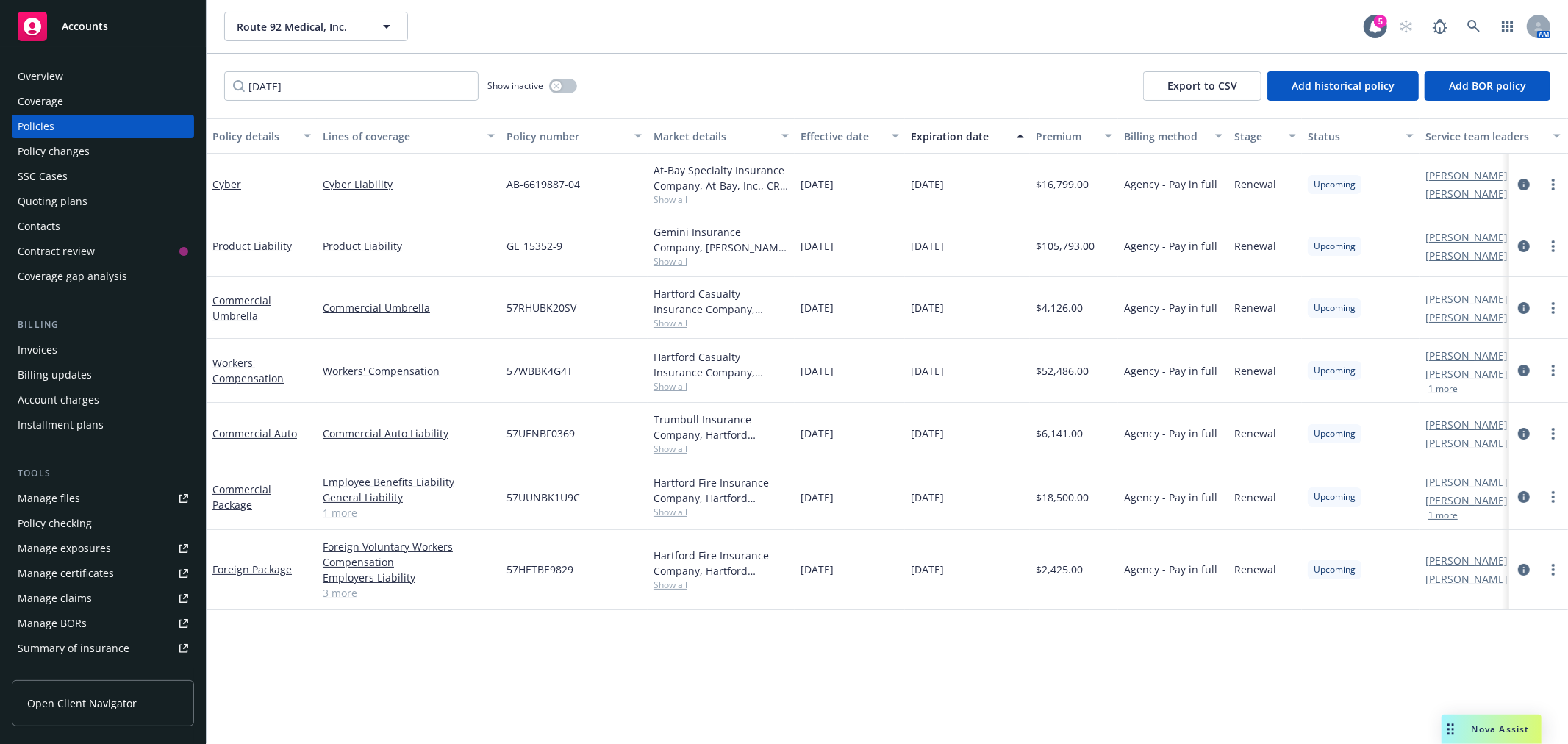
click at [34, 74] on div "Overview" at bounding box center [40, 77] width 45 height 24
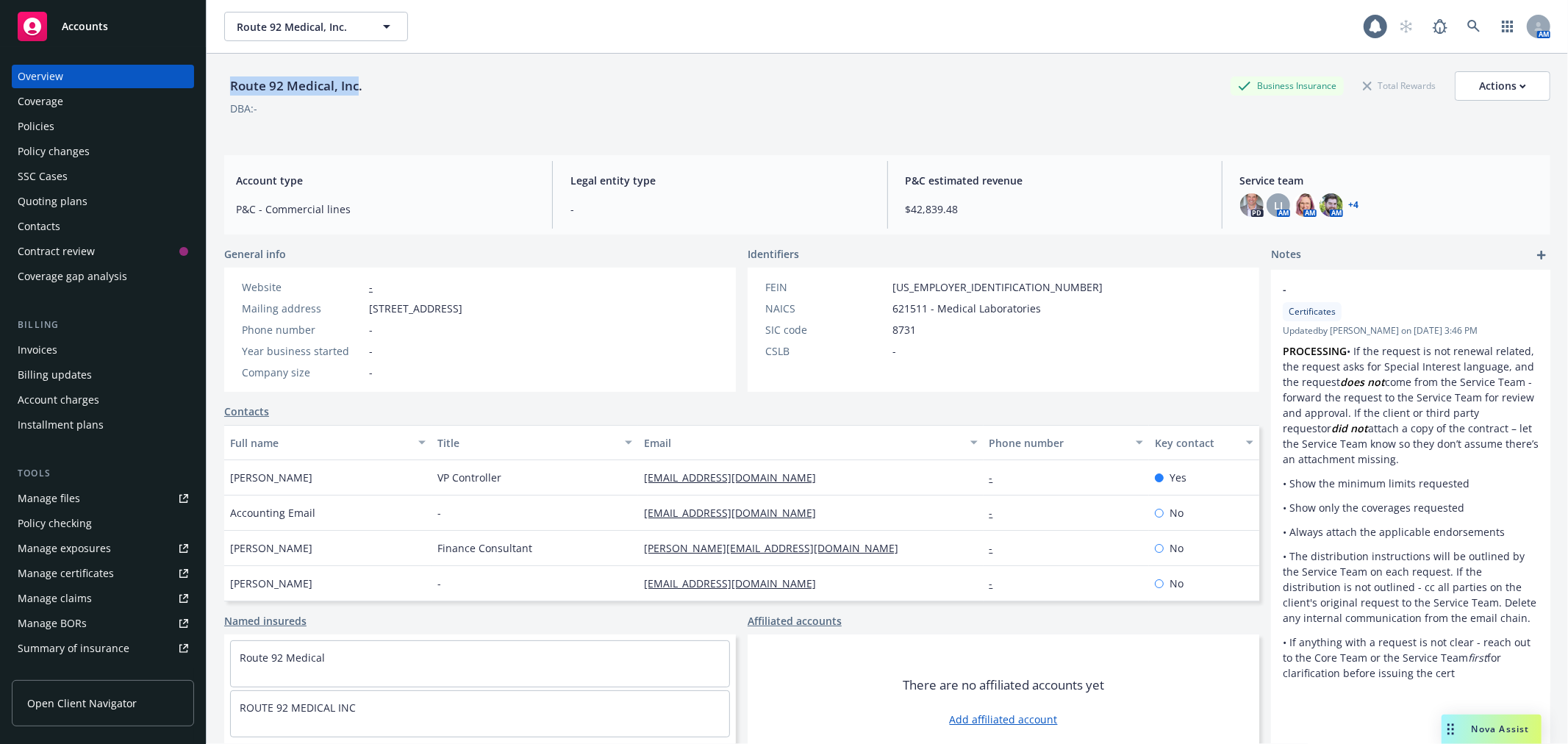
drag, startPoint x: 223, startPoint y: 89, endPoint x: 356, endPoint y: 91, distance: 133.0
click at [356, 91] on div "Route 92 Medical, Inc. Business Insurance Total Rewards Actions DBA: - Account …" at bounding box center [887, 425] width 1362 height 744
copy div "Route 92 Medical, Inc"
click at [37, 119] on div "Policies" at bounding box center [36, 126] width 36 height 24
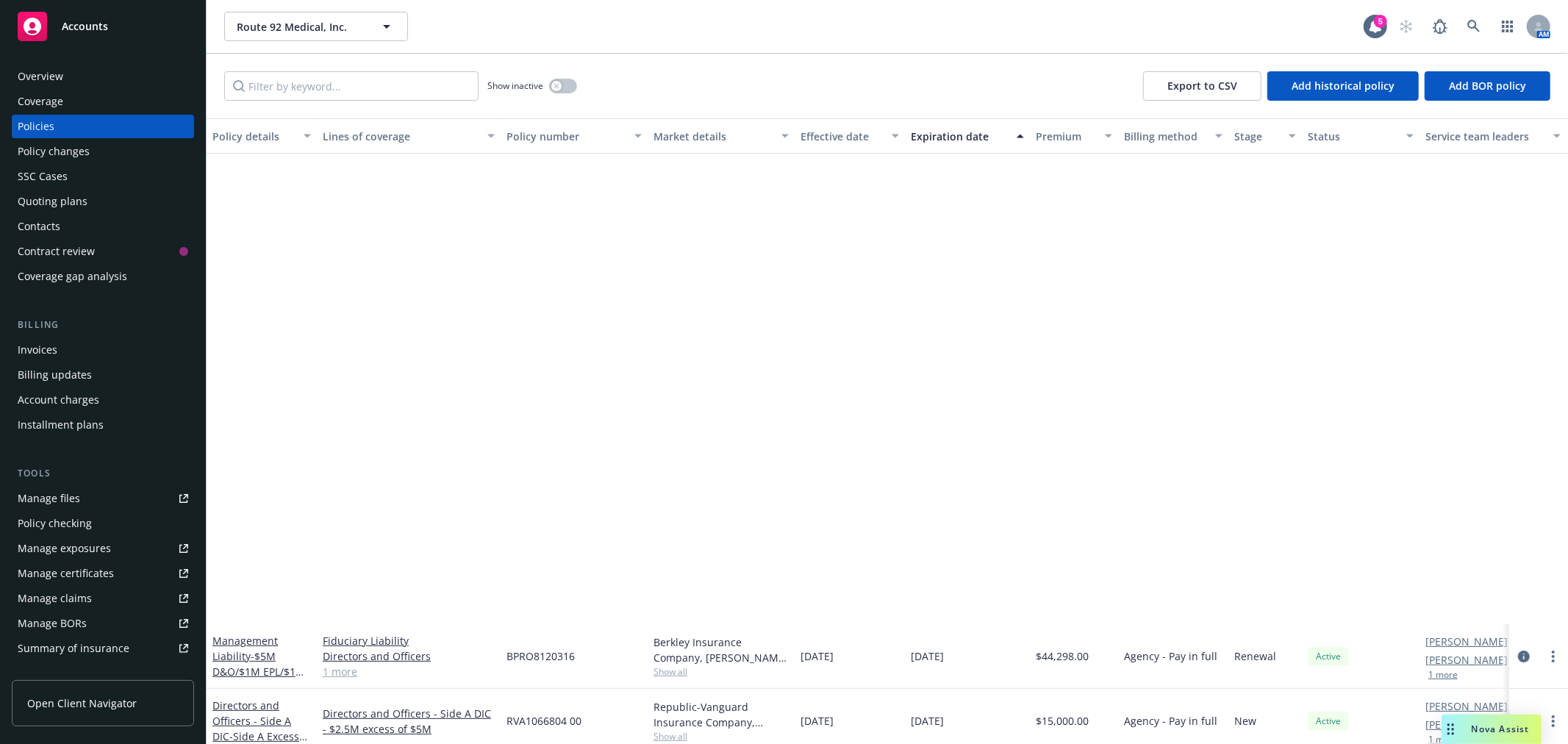
scroll to position [539, 0]
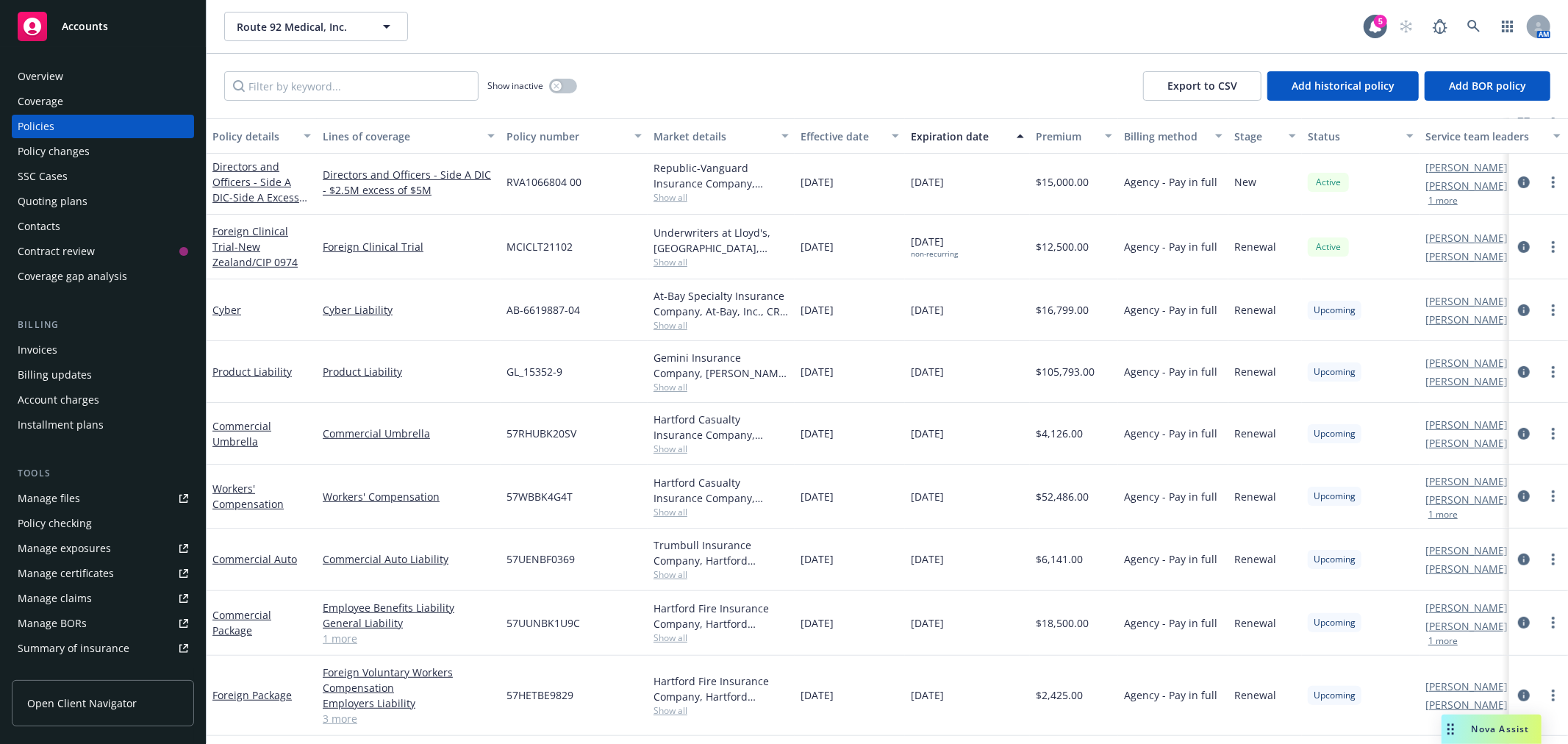
drag, startPoint x: 975, startPoint y: 434, endPoint x: 892, endPoint y: 432, distance: 83.0
click at [892, 432] on div "Commercial Umbrella Commercial Umbrella 57RHUBK20SV Hartford Casualty Insurance…" at bounding box center [916, 433] width 1419 height 62
click at [320, 89] on input "Filter by keyword..." at bounding box center [351, 86] width 254 height 30
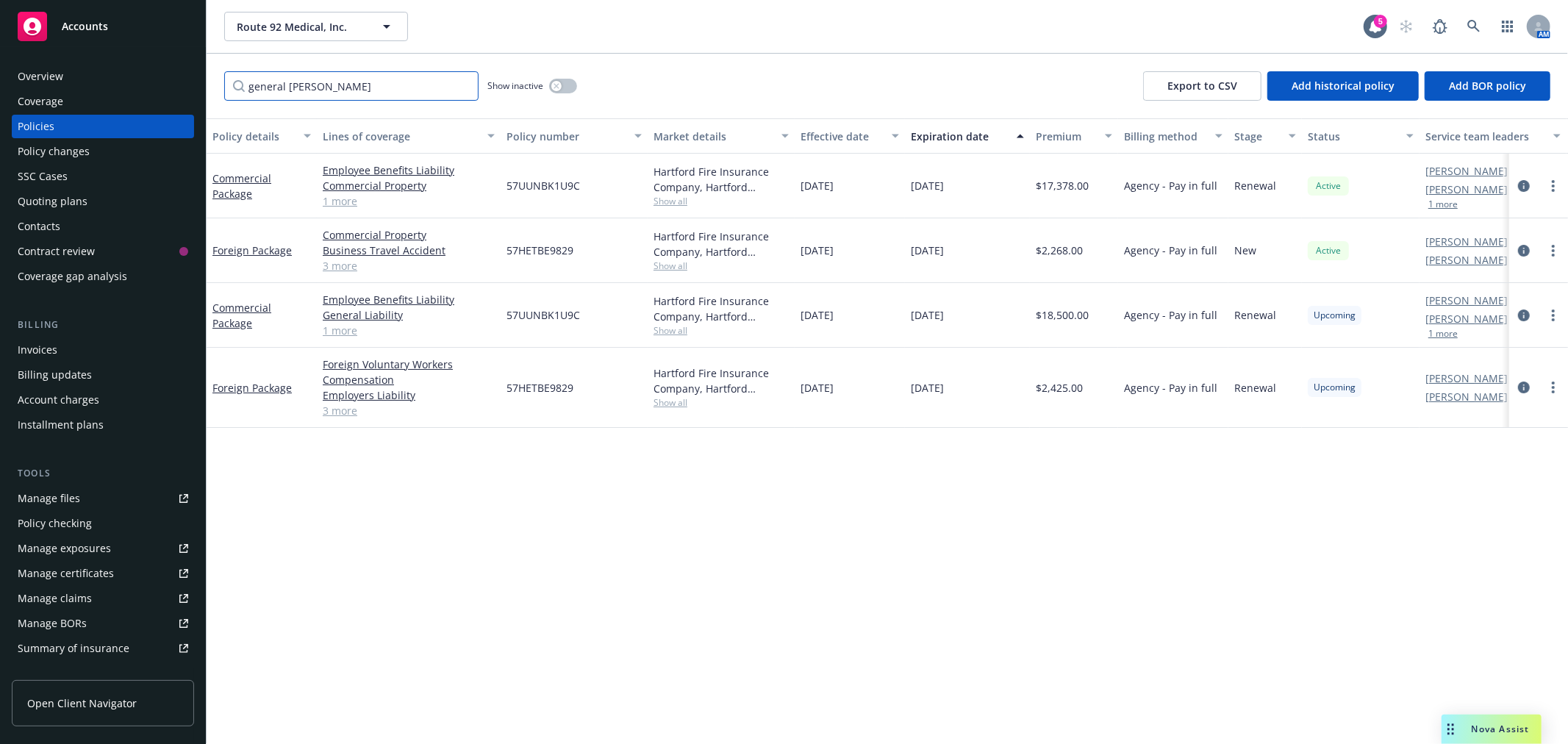
scroll to position [0, 0]
drag, startPoint x: 334, startPoint y: 96, endPoint x: 138, endPoint y: 81, distance: 196.6
click at [138, 81] on div "Accounts Overview Coverage Policies Policy changes SSC Cases Quoting plans Cont…" at bounding box center [784, 372] width 1568 height 744
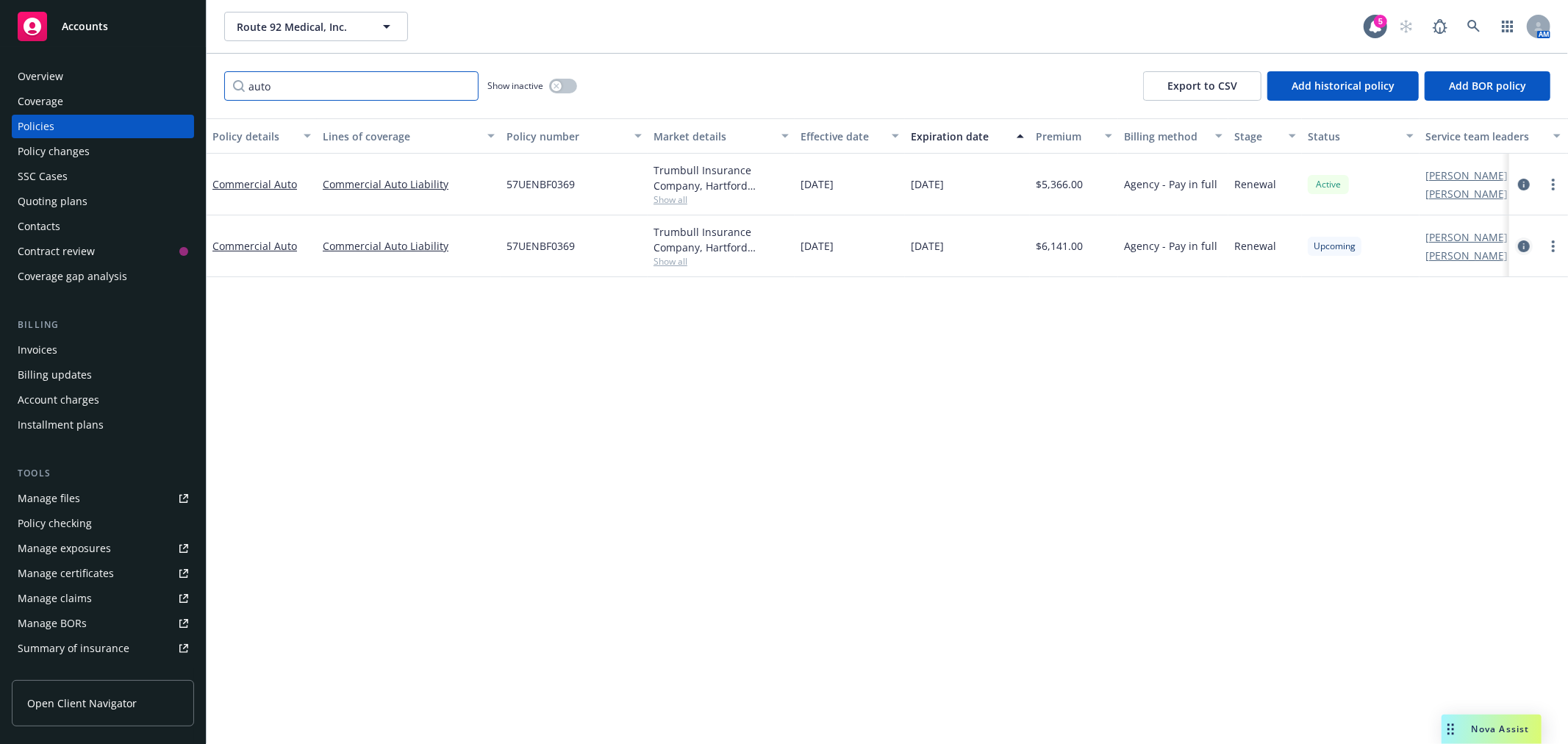
type input "auto"
click at [1523, 245] on icon "circleInformation" at bounding box center [1523, 247] width 12 height 12
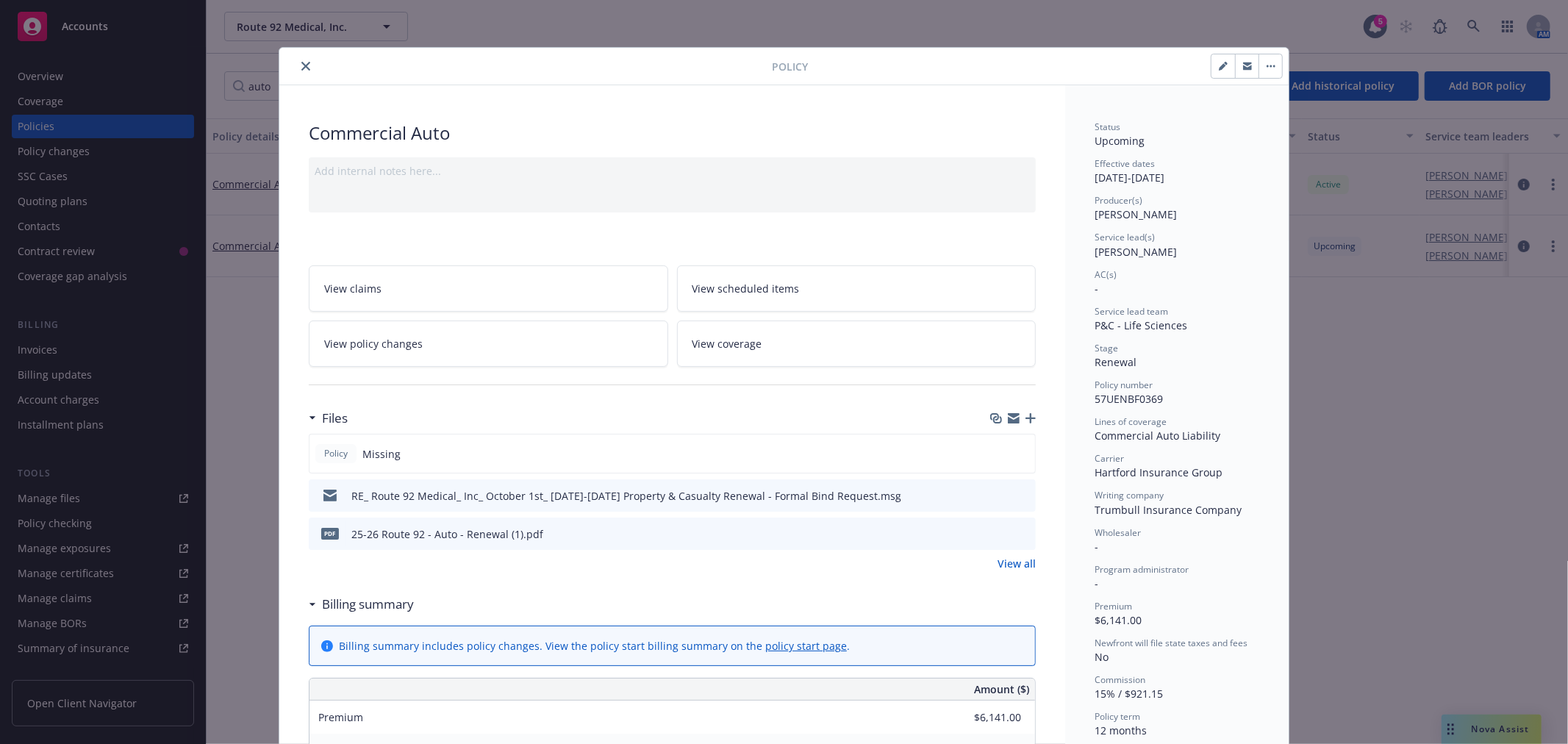
click at [300, 60] on button "close" at bounding box center [306, 66] width 18 height 18
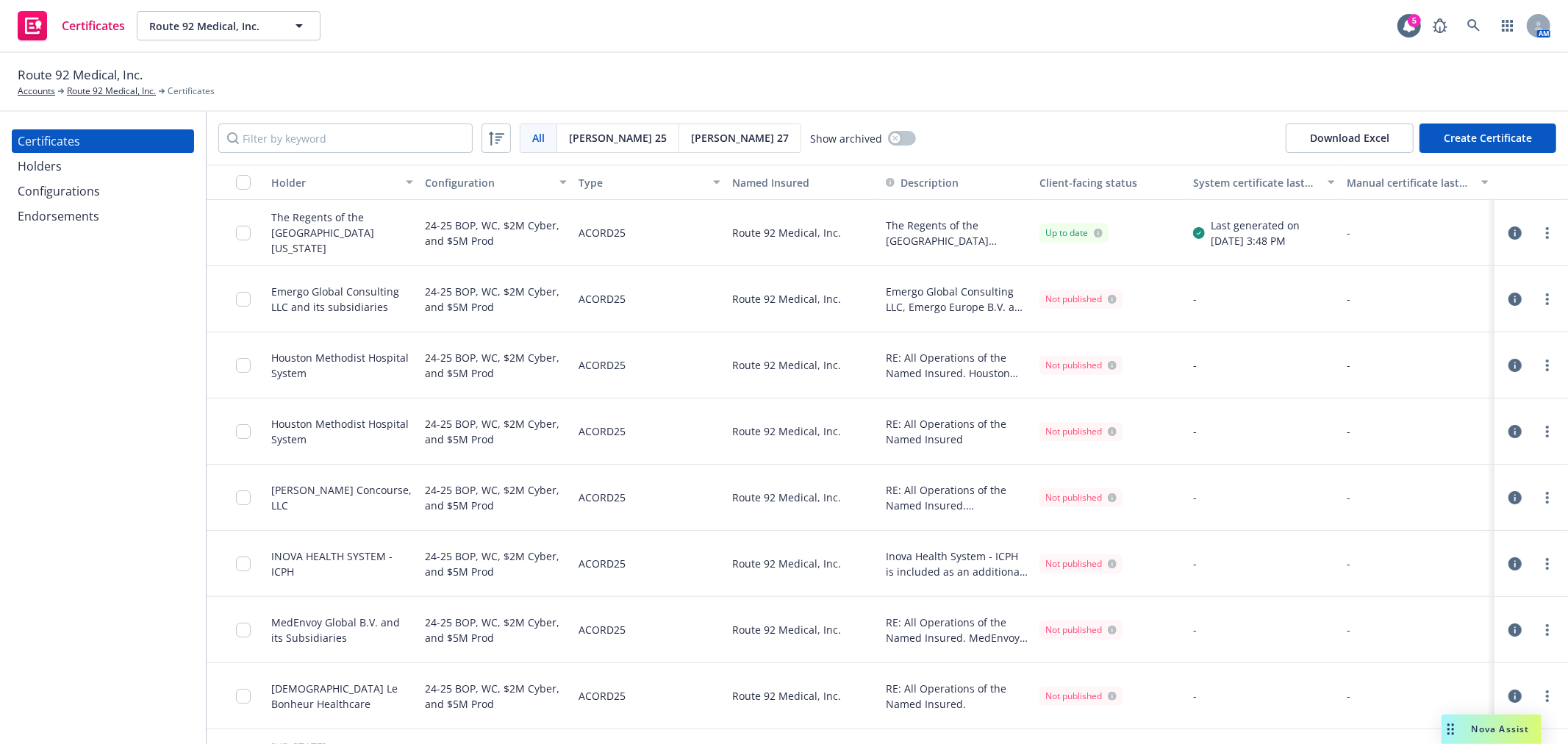
click at [74, 216] on div "Endorsements" at bounding box center [59, 216] width 82 height 24
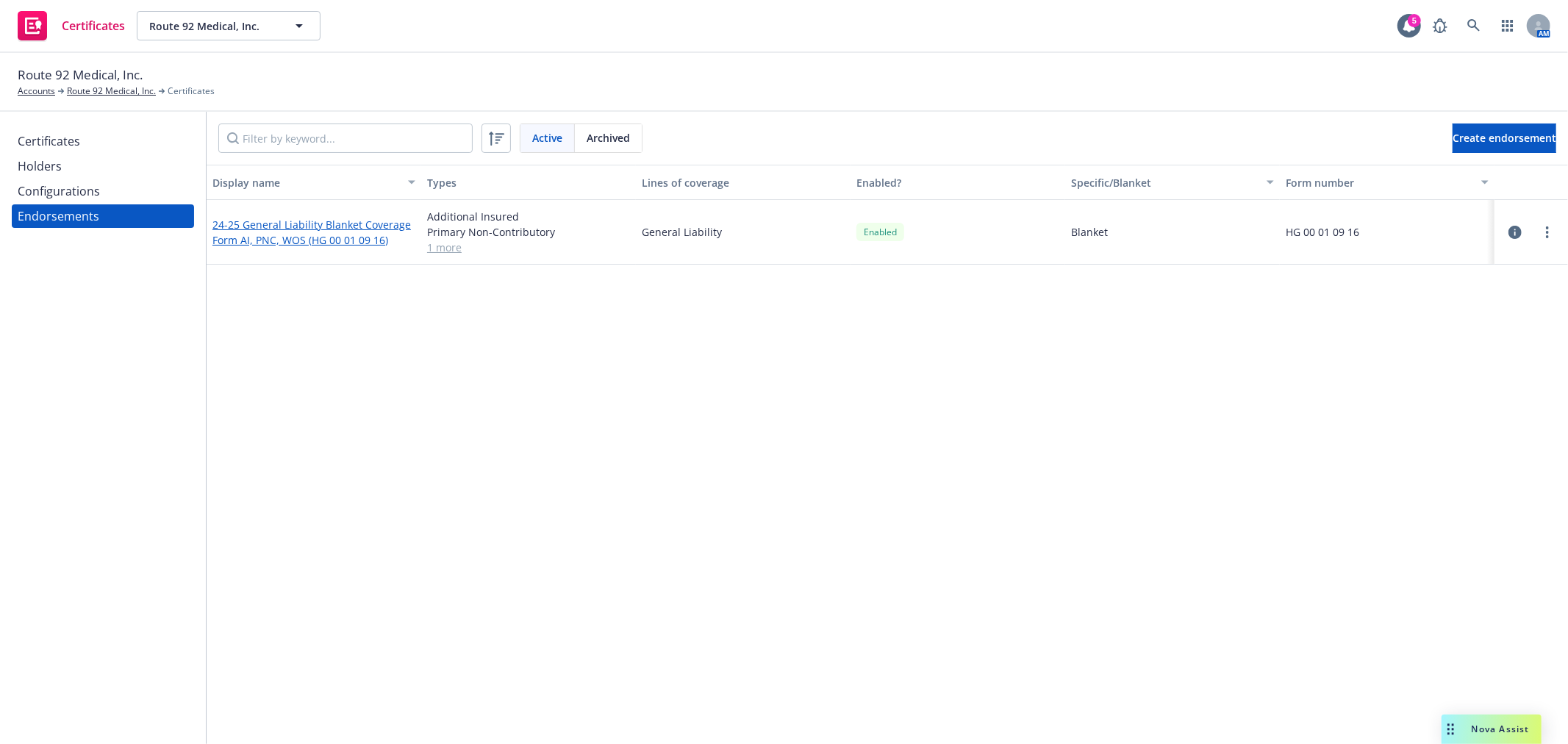
click at [357, 225] on link "24-25 General Liability Blanket Coverage Form AI, PNC, WOS (HG 00 01 09 16)" at bounding box center [311, 233] width 198 height 30
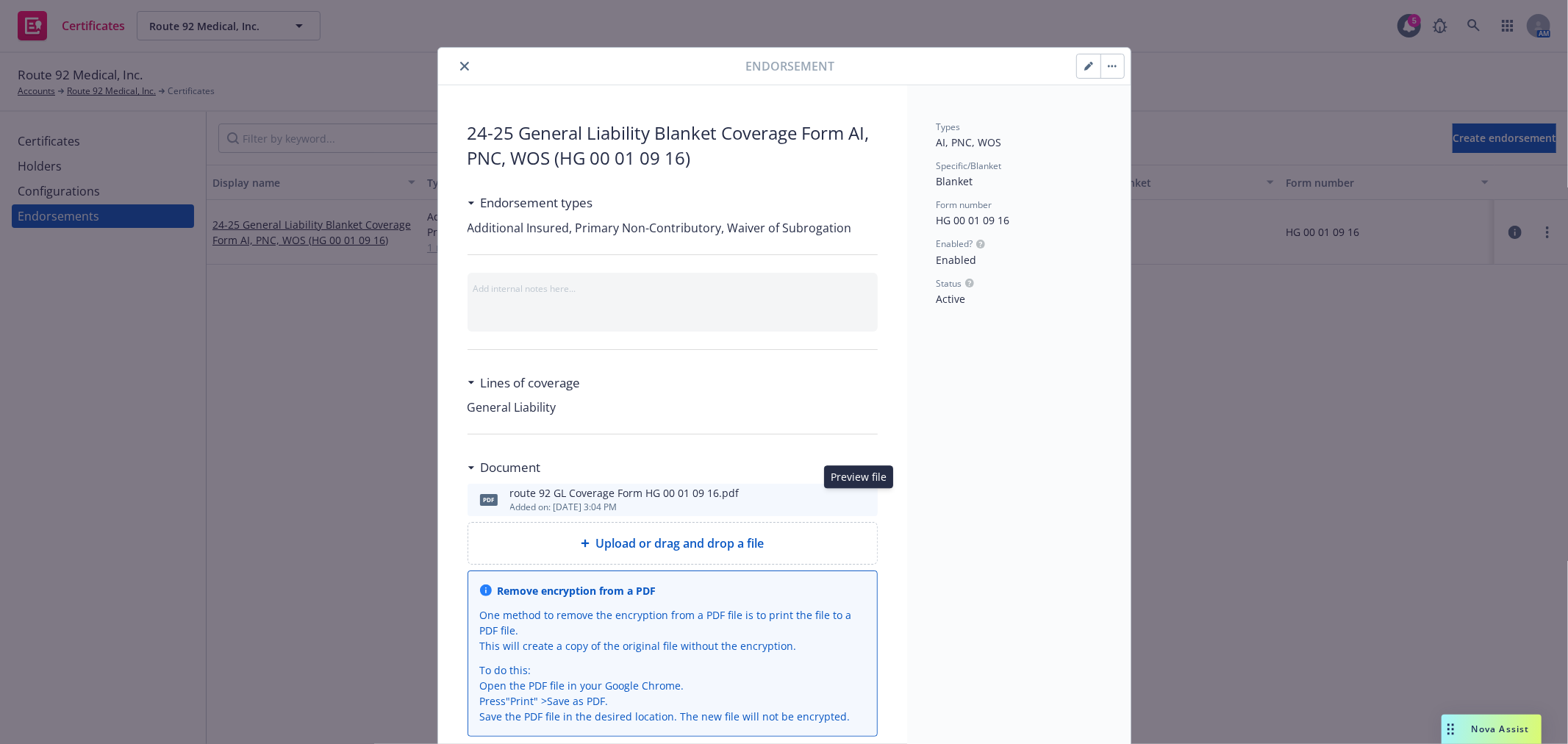
click at [862, 494] on icon "preview file" at bounding box center [864, 499] width 13 height 10
